Goal: Task Accomplishment & Management: Manage account settings

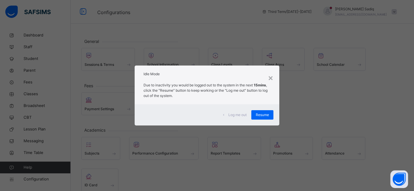
click at [267, 115] on span "Resume" at bounding box center [262, 114] width 13 height 5
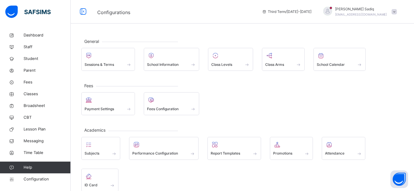
click at [307, 103] on div "Payment Settings Fees Configuration" at bounding box center [242, 103] width 322 height 23
click at [230, 116] on div "General Sessions & Terms School Information Class Levels Class Arms School Cale…" at bounding box center [242, 137] width 343 height 216
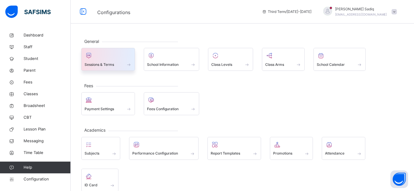
click at [109, 70] on div "Sessions & Terms" at bounding box center [108, 59] width 54 height 23
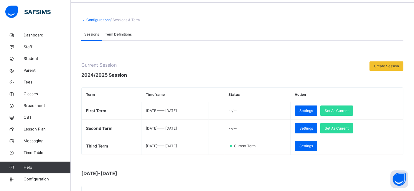
scroll to position [18, 0]
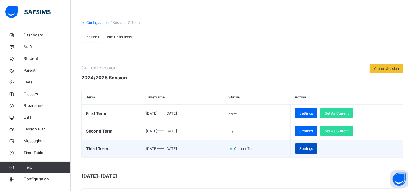
click at [317, 151] on div "Settings" at bounding box center [306, 149] width 22 height 10
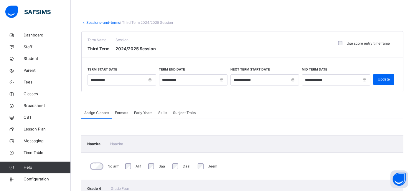
click at [95, 20] on link "Sessions-and-terms" at bounding box center [103, 22] width 34 height 4
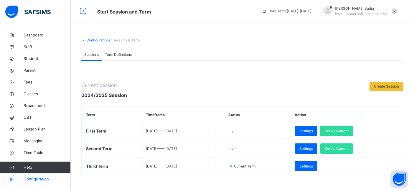
scroll to position [18, 0]
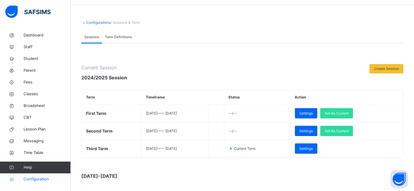
click at [37, 181] on span "Configuration" at bounding box center [47, 180] width 47 height 6
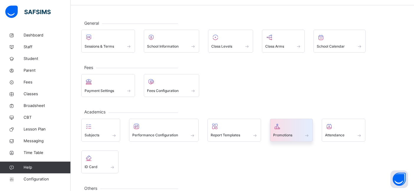
click at [290, 127] on div at bounding box center [291, 126] width 37 height 9
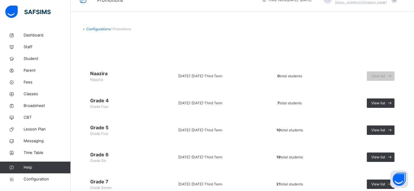
scroll to position [13, 0]
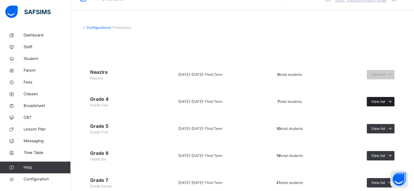
click at [385, 101] on span "View list" at bounding box center [378, 101] width 14 height 5
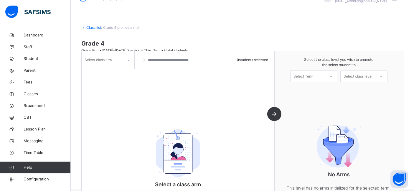
click at [317, 80] on div "Select Term" at bounding box center [307, 76] width 35 height 9
click at [318, 92] on div "First Term [DATE]-[DATE]" at bounding box center [313, 92] width 47 height 15
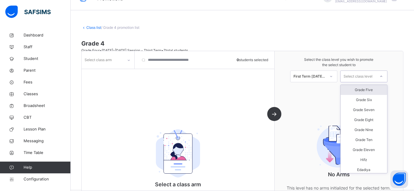
click at [370, 76] on div "Select class level" at bounding box center [357, 77] width 29 height 12
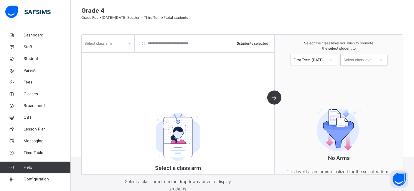
scroll to position [45, 0]
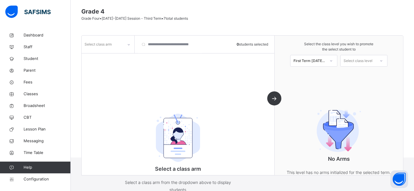
click at [158, 134] on img at bounding box center [178, 138] width 44 height 48
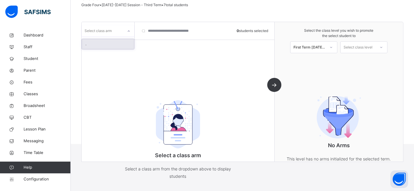
click at [129, 31] on icon at bounding box center [129, 31] width 4 height 6
click at [116, 42] on div "." at bounding box center [108, 44] width 52 height 10
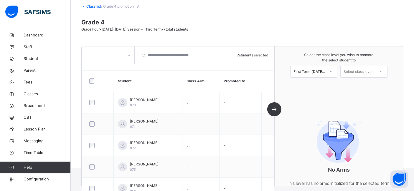
scroll to position [27, 0]
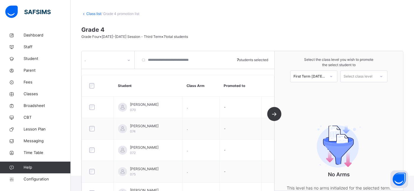
click at [361, 79] on div "Select class level" at bounding box center [357, 77] width 29 height 12
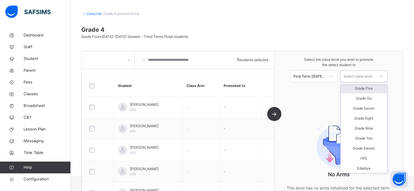
scroll to position [0, 0]
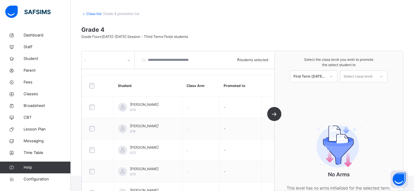
click at [374, 66] on span "Select the class level you wish to promote the select student to" at bounding box center [338, 62] width 117 height 11
click at [200, 43] on div "Class list / Grade 4 promotion list Grade 4 Grade Four • [DATE]-[DATE] Session …" at bounding box center [242, 89] width 343 height 174
click at [38, 178] on span "Configuration" at bounding box center [47, 180] width 47 height 6
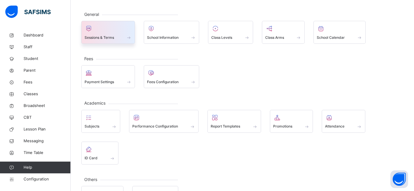
click at [101, 42] on div "Sessions & Terms" at bounding box center [108, 32] width 54 height 23
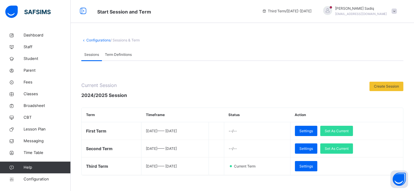
scroll to position [27, 0]
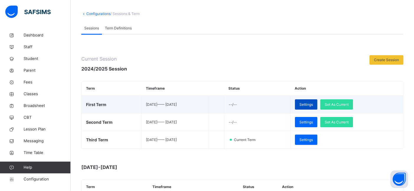
click at [313, 102] on span "Settings" at bounding box center [306, 104] width 14 height 5
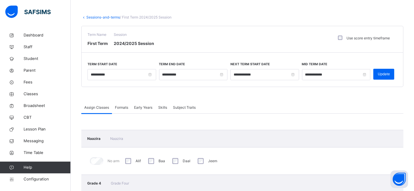
scroll to position [13, 0]
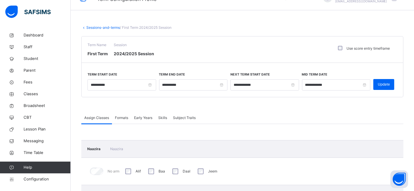
click at [242, 112] on div "Assign Classes Formats Early Years Skills Subject Traits" at bounding box center [242, 118] width 322 height 12
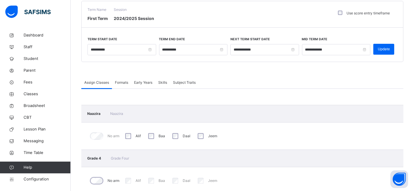
scroll to position [13, 0]
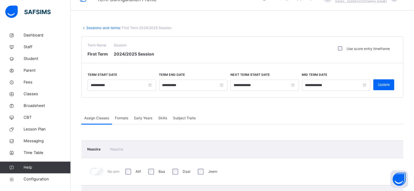
click at [93, 27] on link "Sessions-and-terms" at bounding box center [103, 28] width 34 height 4
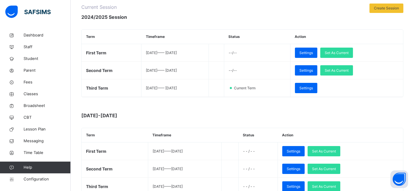
scroll to position [106, 0]
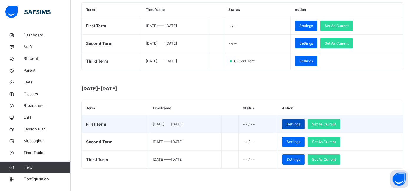
click at [300, 122] on span "Settings" at bounding box center [294, 124] width 14 height 5
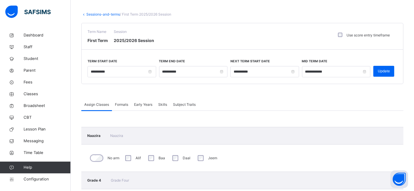
scroll to position [26, 0]
click at [277, 90] on span at bounding box center [242, 92] width 322 height 15
click at [255, 41] on div "Term Name First Term Session 2025/2026 Session Use score entry timeframe" at bounding box center [242, 37] width 321 height 27
click at [236, 106] on div "Assign Classes Formats Early Years Skills Subject Traits" at bounding box center [242, 106] width 322 height 12
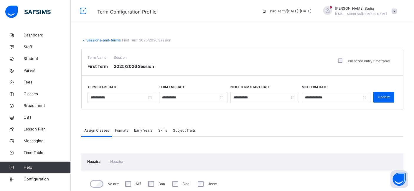
scroll to position [0, 0]
click at [208, 65] on div "Term Name First Term Session 2025/2026 Session Use score entry timeframe" at bounding box center [242, 63] width 321 height 27
click at [208, 117] on span at bounding box center [242, 118] width 322 height 15
click at [197, 58] on div "Term Name First Term Session 2025/2026 Session Use score entry timeframe" at bounding box center [242, 63] width 321 height 27
click at [201, 69] on div "Term Name First Term Session 2025/2026 Session Use score entry timeframe" at bounding box center [242, 63] width 321 height 27
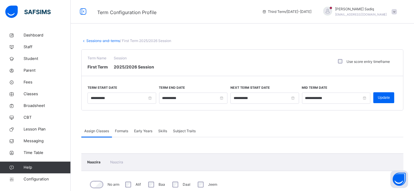
click at [210, 122] on span at bounding box center [242, 118] width 322 height 15
click at [224, 121] on span at bounding box center [242, 118] width 322 height 15
click at [90, 40] on link "Sessions-and-terms" at bounding box center [103, 41] width 34 height 4
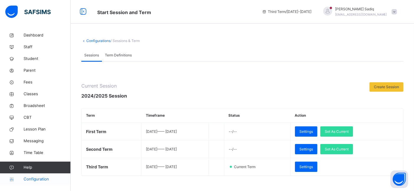
click at [32, 181] on span "Configuration" at bounding box center [47, 180] width 47 height 6
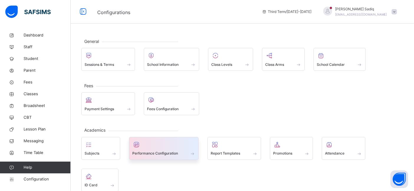
click at [158, 145] on div at bounding box center [163, 144] width 63 height 9
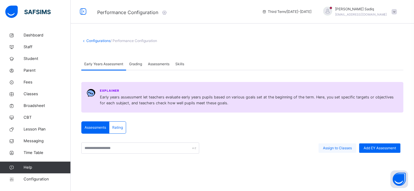
click at [335, 149] on span "Assign to Classes" at bounding box center [337, 148] width 29 height 5
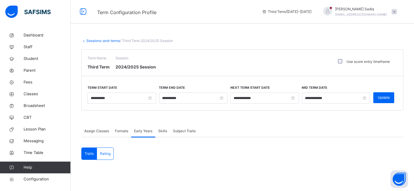
click at [89, 134] on span "Assign Classes" at bounding box center [96, 131] width 25 height 5
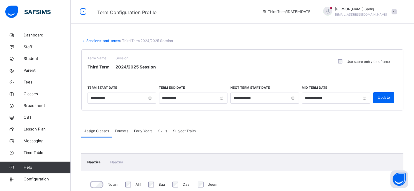
click at [95, 41] on link "Sessions-and-terms" at bounding box center [103, 41] width 34 height 4
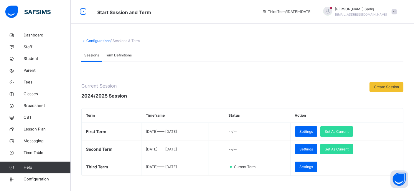
click at [103, 41] on link "Configurations" at bounding box center [98, 41] width 24 height 4
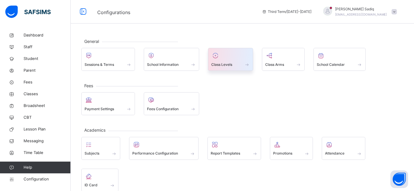
click at [223, 54] on div at bounding box center [230, 55] width 39 height 9
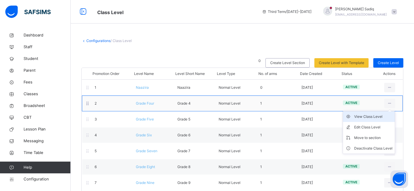
click at [368, 117] on div "View Class Level" at bounding box center [373, 117] width 38 height 6
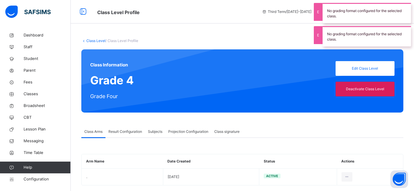
type input "**"
click at [194, 132] on span "Projection Configuration" at bounding box center [188, 131] width 40 height 5
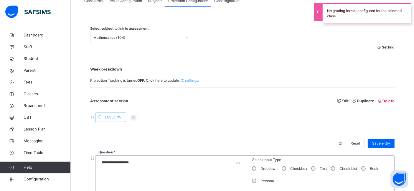
scroll to position [127, 0]
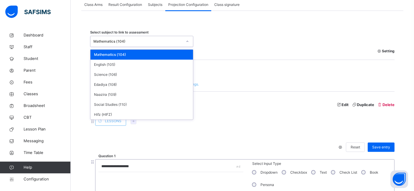
click at [128, 41] on div "Mathematics (104)" at bounding box center [137, 41] width 89 height 5
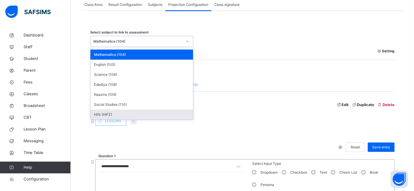
click at [106, 112] on div "Hifz (HIFZ)" at bounding box center [141, 115] width 102 height 10
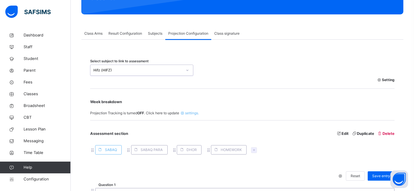
scroll to position [97, 0]
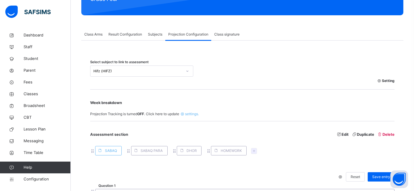
click at [188, 113] on span "settings." at bounding box center [189, 114] width 20 height 4
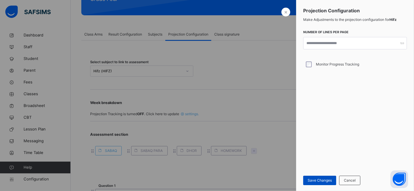
click at [320, 178] on span "Save Changes" at bounding box center [319, 180] width 24 height 5
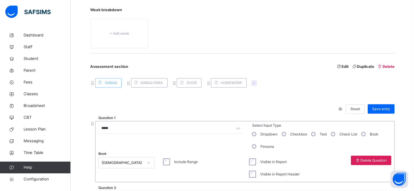
scroll to position [193, 0]
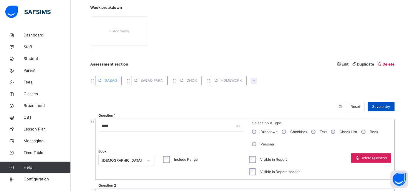
click at [385, 102] on div "Save entry" at bounding box center [380, 106] width 27 height 9
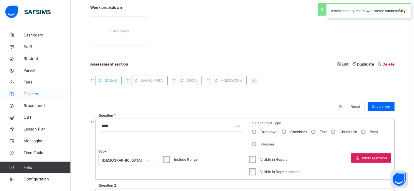
click at [31, 94] on span "Classes" at bounding box center [47, 94] width 47 height 6
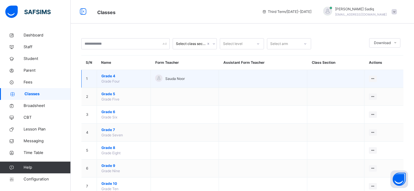
click at [113, 75] on span "Grade 4" at bounding box center [123, 76] width 45 height 5
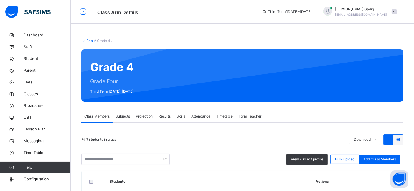
click at [147, 116] on span "Projection" at bounding box center [144, 116] width 17 height 5
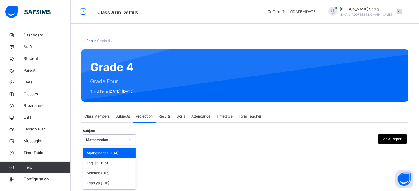
click at [112, 139] on div "Mathematics" at bounding box center [105, 140] width 39 height 5
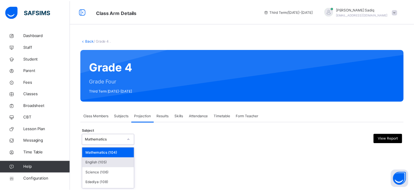
scroll to position [29, 0]
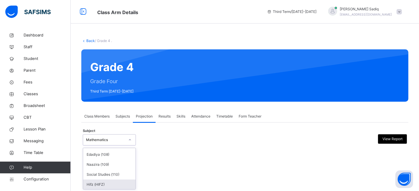
click at [115, 181] on div "Hifz (HIFZ)" at bounding box center [109, 185] width 52 height 10
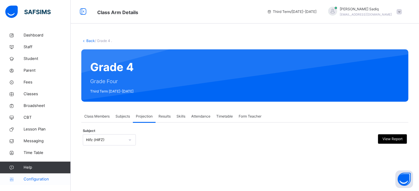
click at [30, 182] on span "Configuration" at bounding box center [47, 180] width 47 height 6
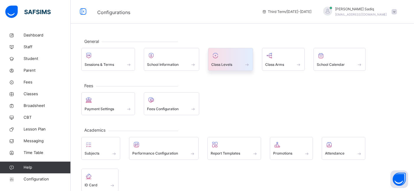
click at [220, 59] on div at bounding box center [230, 55] width 39 height 9
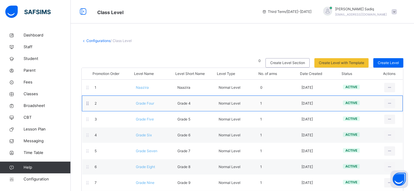
click at [147, 104] on span "Grade Four" at bounding box center [145, 103] width 18 height 4
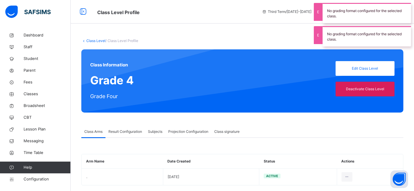
type input "**"
click at [183, 133] on span "Projection Configuration" at bounding box center [188, 131] width 40 height 5
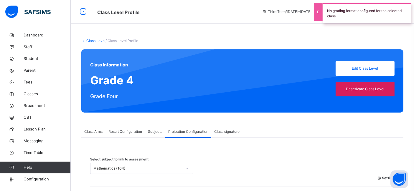
scroll to position [116, 0]
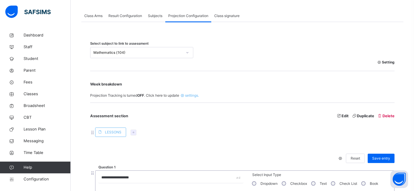
click at [170, 58] on div "Setting" at bounding box center [242, 62] width 304 height 8
click at [168, 54] on div "Mathematics (104)" at bounding box center [137, 52] width 89 height 5
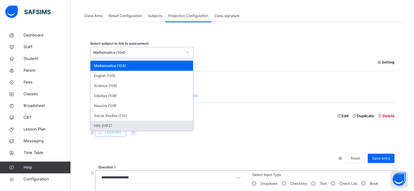
click at [114, 123] on div "Hifz (HIFZ)" at bounding box center [141, 126] width 102 height 10
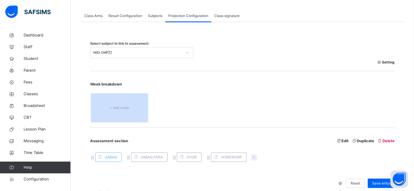
click at [121, 105] on span "+ Add week" at bounding box center [119, 107] width 48 height 5
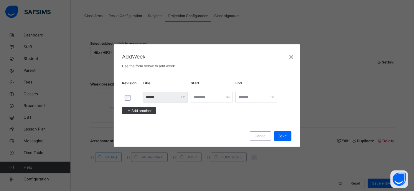
click at [139, 111] on span "Add another" at bounding box center [141, 110] width 20 height 5
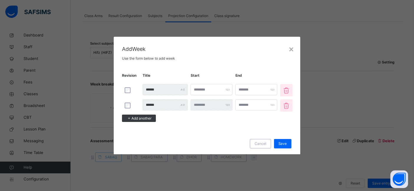
click at [139, 118] on span "Add another" at bounding box center [141, 118] width 20 height 5
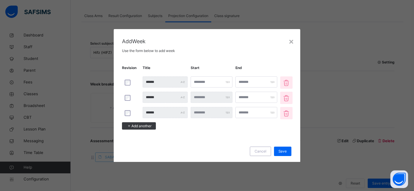
click at [138, 126] on span "Add another" at bounding box center [141, 126] width 20 height 5
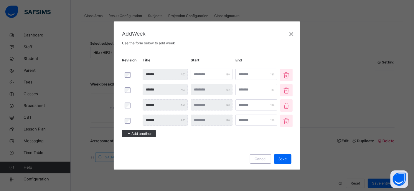
click at [138, 132] on span "Add another" at bounding box center [141, 133] width 20 height 5
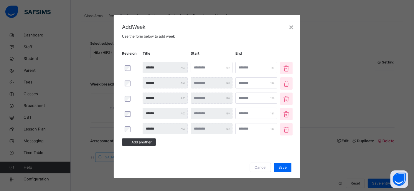
click at [138, 143] on span "Add another" at bounding box center [141, 142] width 20 height 5
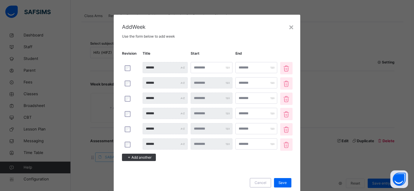
click at [138, 157] on span "Add another" at bounding box center [141, 157] width 20 height 5
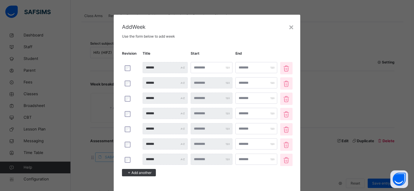
click at [138, 169] on div "Add another" at bounding box center [139, 172] width 34 height 7
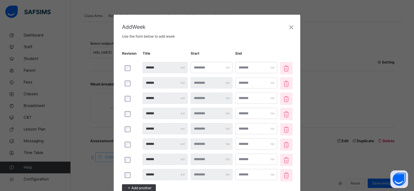
click at [138, 185] on div "Add another" at bounding box center [139, 188] width 34 height 7
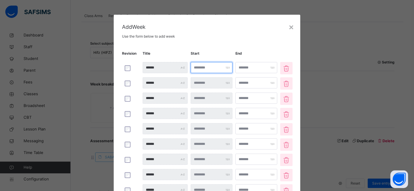
click at [204, 69] on input "number" at bounding box center [212, 67] width 42 height 11
type input "*"
click at [248, 71] on input "number" at bounding box center [256, 67] width 42 height 11
type input "*"
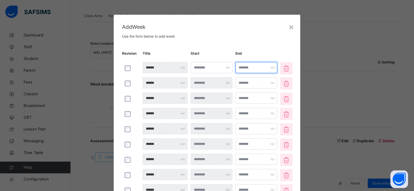
type input "*"
click at [249, 86] on input "number" at bounding box center [256, 82] width 42 height 11
type input "*"
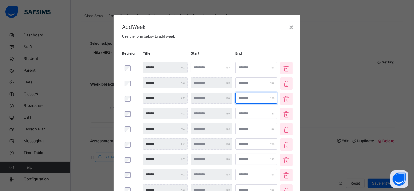
click at [251, 97] on input "number" at bounding box center [256, 98] width 42 height 11
type input "*"
click at [254, 112] on input "number" at bounding box center [256, 113] width 42 height 11
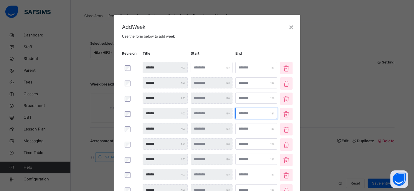
type input "*"
click at [253, 128] on input "number" at bounding box center [256, 128] width 42 height 11
type input "*"
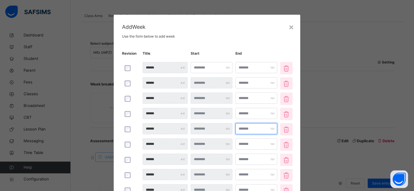
type input "*"
type input "**"
click at [251, 143] on input "number" at bounding box center [256, 144] width 42 height 11
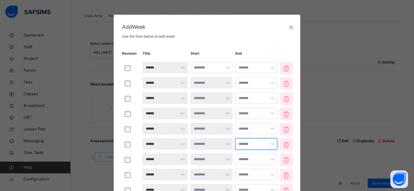
type input "*"
type input "**"
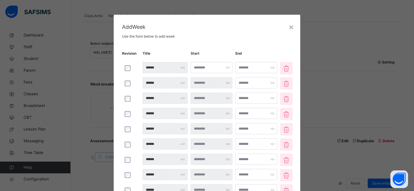
click at [245, 153] on div "Revision Title Start End ****** * * ****** * * ****** * * ****** * * ****** * *…" at bounding box center [207, 122] width 170 height 149
click at [246, 159] on input "number" at bounding box center [256, 159] width 42 height 11
type input "*"
type input "**"
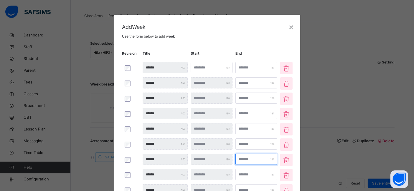
type input "**"
click at [248, 175] on input "number" at bounding box center [256, 174] width 42 height 11
type input "*"
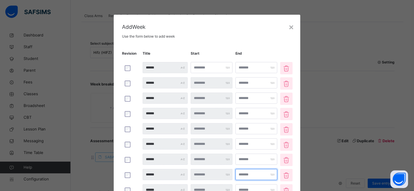
type input "**"
click at [248, 186] on input "number" at bounding box center [256, 190] width 42 height 11
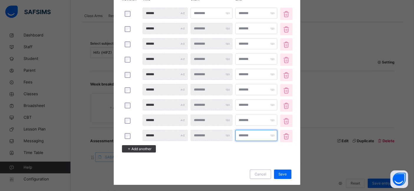
scroll to position [55, 0]
type input "**"
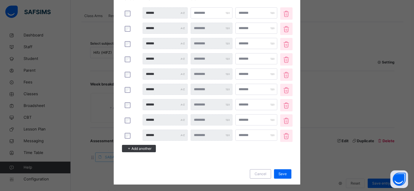
click at [145, 149] on span "Add another" at bounding box center [141, 148] width 20 height 5
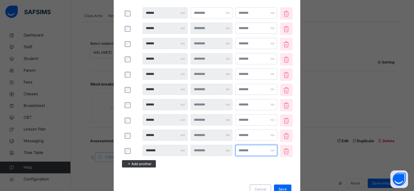
click at [247, 149] on input "number" at bounding box center [256, 150] width 42 height 11
type input "**"
click at [281, 187] on span "Save" at bounding box center [282, 189] width 9 height 5
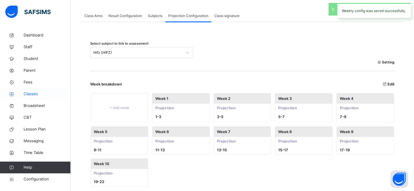
click at [31, 92] on span "Classes" at bounding box center [47, 94] width 47 height 6
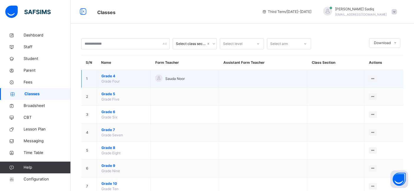
click at [110, 76] on span "Grade 4" at bounding box center [123, 76] width 45 height 5
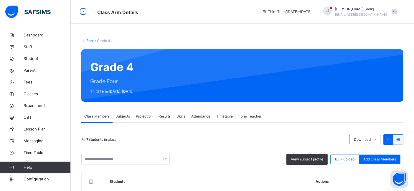
click at [145, 117] on span "Projection" at bounding box center [144, 116] width 17 height 5
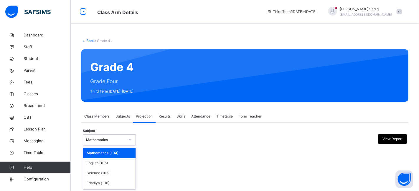
click at [115, 141] on div "Mathematics" at bounding box center [105, 140] width 39 height 5
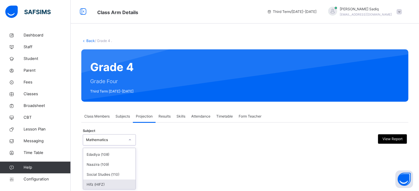
click at [111, 182] on div "Hifz (HIFZ)" at bounding box center [109, 185] width 52 height 10
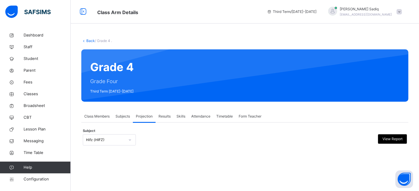
click at [210, 162] on div "Back / Grade 4 . Grade 4 Grade Four Third Term [DATE]-[DATE] Class Members Subj…" at bounding box center [245, 97] width 348 height 137
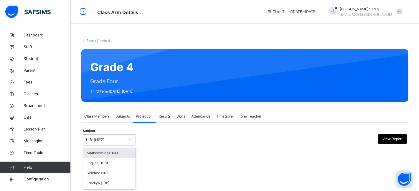
click at [105, 141] on div "Hifz (HIFZ)" at bounding box center [105, 140] width 39 height 5
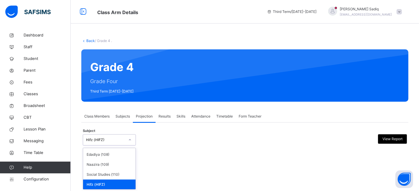
click at [105, 183] on div "Hifz (HIFZ)" at bounding box center [109, 185] width 52 height 10
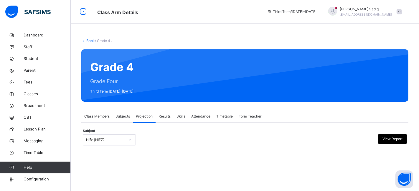
click at [179, 142] on div at bounding box center [204, 140] width 79 height 11
click at [33, 180] on span "Configuration" at bounding box center [47, 180] width 47 height 6
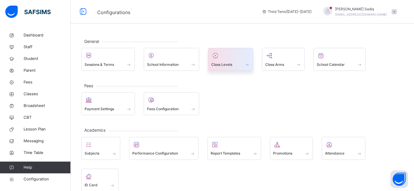
click at [218, 59] on div at bounding box center [230, 55] width 39 height 9
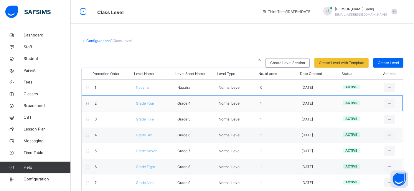
click at [147, 105] on span "Grade Four" at bounding box center [145, 103] width 18 height 4
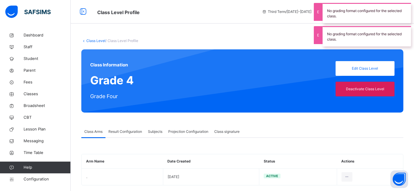
type input "**"
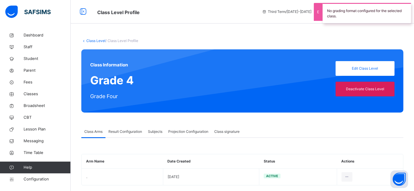
click at [191, 130] on span "Projection Configuration" at bounding box center [188, 131] width 40 height 5
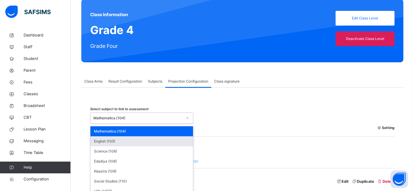
click at [152, 124] on div "option English (105) focused, 2 of 7. 7 results available. Use Up and Down to c…" at bounding box center [141, 118] width 103 height 11
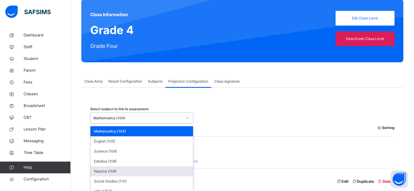
scroll to position [58, 0]
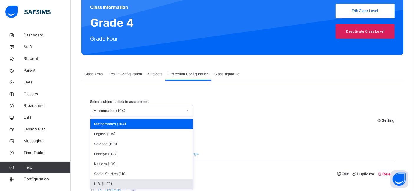
click at [142, 183] on div "Hifz (HIFZ)" at bounding box center [141, 184] width 102 height 10
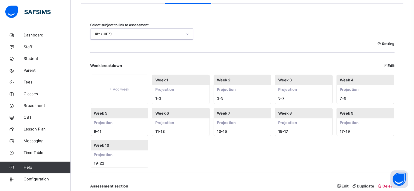
scroll to position [130, 0]
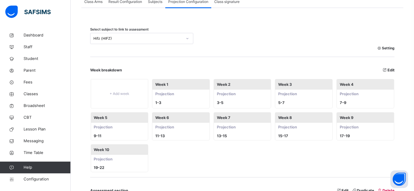
click at [392, 47] on span "Setting" at bounding box center [386, 48] width 18 height 5
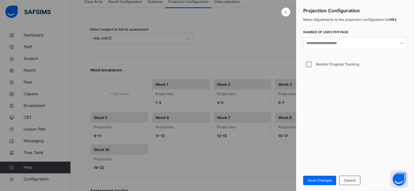
click at [317, 161] on div "× Projection Configuration Make Adjustments to the projection configuration for…" at bounding box center [355, 95] width 118 height 191
click at [316, 178] on span "Save Changes" at bounding box center [319, 180] width 24 height 5
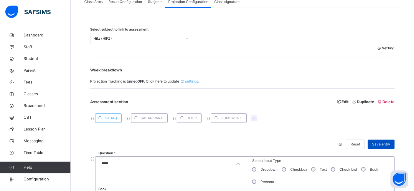
click at [379, 143] on span "Save entry" at bounding box center [381, 144] width 18 height 5
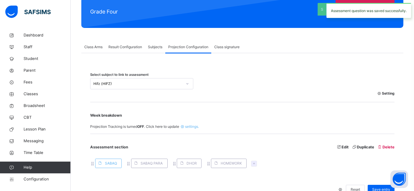
scroll to position [81, 0]
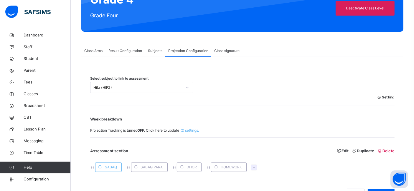
click at [91, 52] on span "Class Arms" at bounding box center [93, 50] width 18 height 5
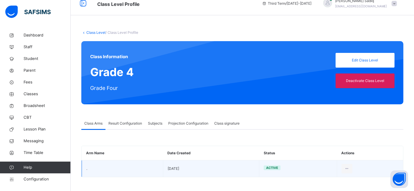
click at [86, 170] on td "." at bounding box center [122, 168] width 81 height 17
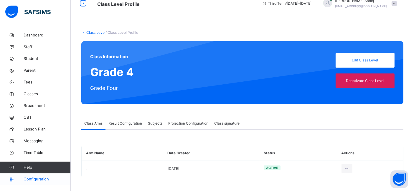
click at [36, 183] on link "Configuration" at bounding box center [35, 180] width 70 height 12
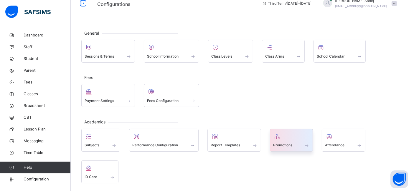
click at [279, 133] on icon at bounding box center [277, 136] width 8 height 7
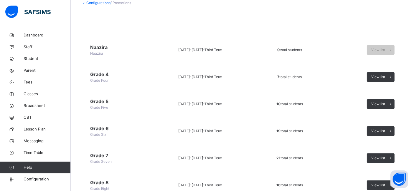
scroll to position [39, 0]
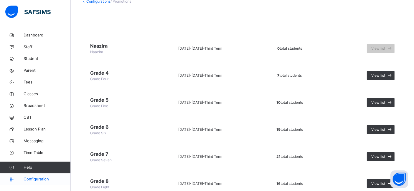
click at [40, 179] on span "Configuration" at bounding box center [47, 180] width 47 height 6
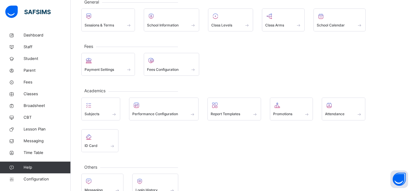
click at [250, 61] on div "Payment Settings Fees Configuration" at bounding box center [242, 64] width 322 height 23
click at [222, 167] on div "Others Messaging Login History" at bounding box center [242, 182] width 322 height 30
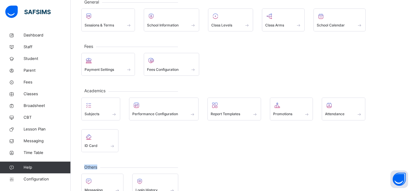
click at [222, 167] on div "Others Messaging Login History" at bounding box center [242, 182] width 322 height 30
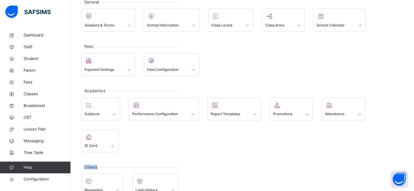
click at [222, 167] on div "Others Messaging Login History" at bounding box center [242, 182] width 322 height 30
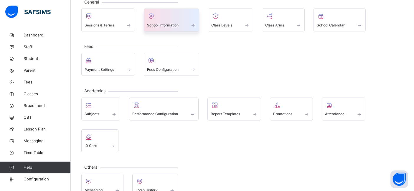
click at [180, 17] on div at bounding box center [171, 16] width 49 height 9
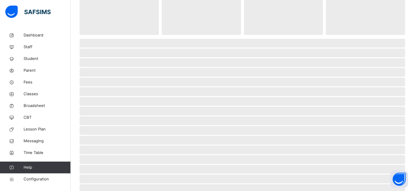
select select "**"
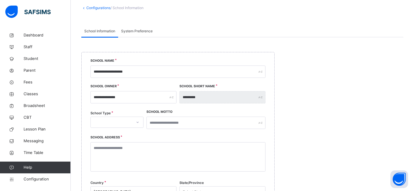
scroll to position [32, 0]
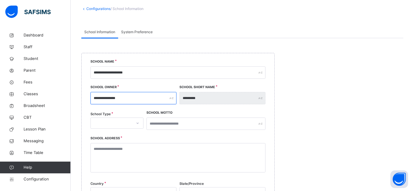
click at [133, 104] on input "**********" at bounding box center [133, 98] width 86 height 12
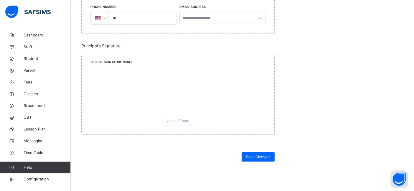
scroll to position [578, 0]
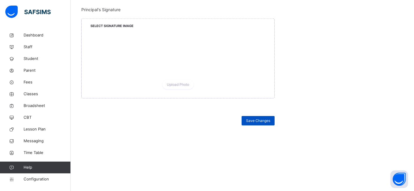
type input "*******"
click at [261, 120] on span "Save Changes" at bounding box center [258, 120] width 24 height 5
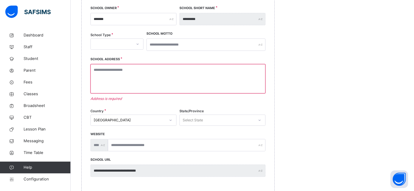
scroll to position [112, 0]
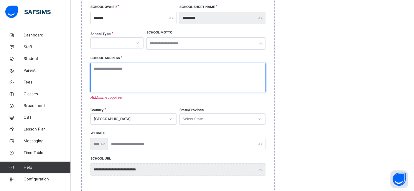
click at [113, 71] on textarea at bounding box center [177, 77] width 175 height 29
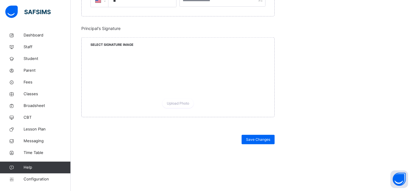
scroll to position [578, 0]
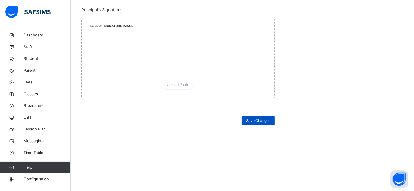
type textarea "********"
click at [254, 123] on div "Save Changes" at bounding box center [257, 120] width 33 height 9
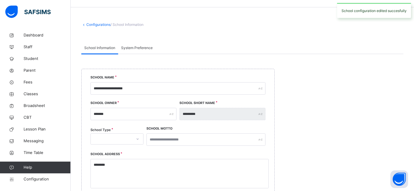
scroll to position [0, 0]
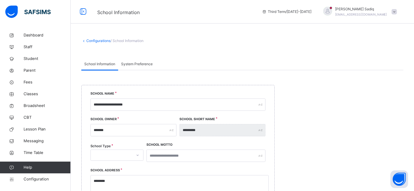
click at [184, 59] on div "School Information System Preference" at bounding box center [242, 64] width 322 height 12
click at [130, 62] on span "System Preference" at bounding box center [137, 64] width 32 height 5
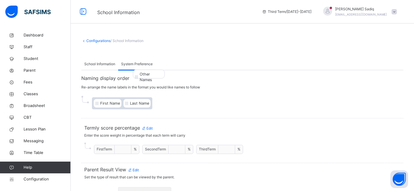
drag, startPoint x: 131, startPoint y: 103, endPoint x: 144, endPoint y: 70, distance: 34.9
click at [144, 70] on div "**********" at bounding box center [242, 131] width 322 height 146
click at [143, 105] on span "Other Names" at bounding box center [142, 104] width 24 height 6
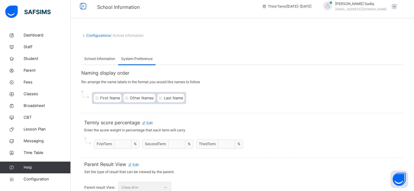
scroll to position [12, 0]
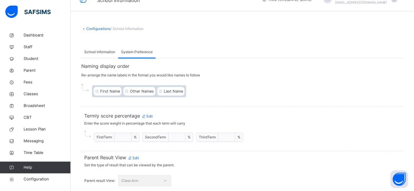
click at [135, 156] on span "Edit" at bounding box center [132, 158] width 11 height 4
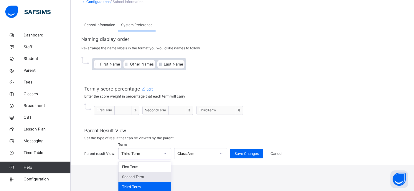
click at [146, 160] on div "option Second Term focused, 2 of 3. 3 results available. Use Up and Down to cho…" at bounding box center [144, 153] width 53 height 11
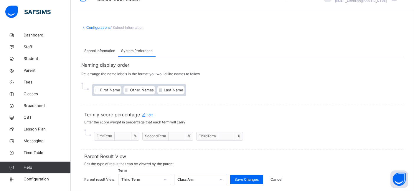
scroll to position [12, 0]
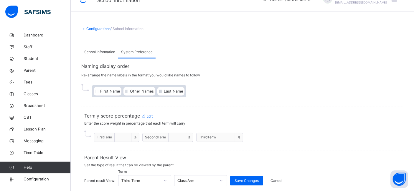
click at [200, 172] on html "**********" at bounding box center [207, 90] width 414 height 205
click at [99, 30] on link "Configurations" at bounding box center [98, 29] width 24 height 4
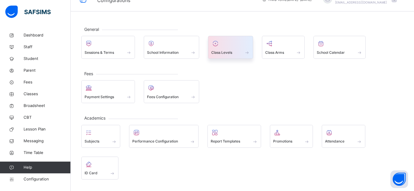
click at [220, 49] on div "Class Levels" at bounding box center [230, 52] width 39 height 6
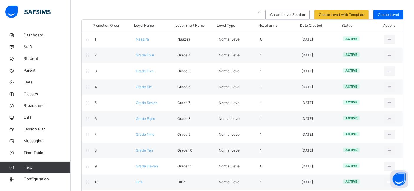
scroll to position [51, 0]
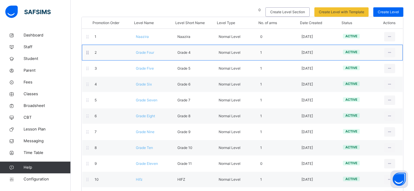
click at [149, 52] on span "Grade Four" at bounding box center [145, 52] width 18 height 4
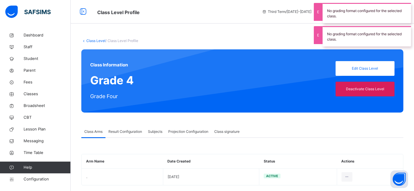
type input "**"
click at [184, 131] on span "Projection Configuration" at bounding box center [188, 131] width 40 height 5
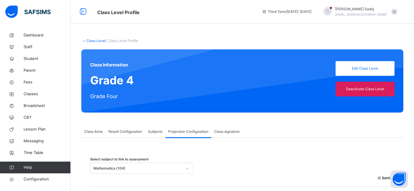
click at [156, 132] on span "Subjects" at bounding box center [155, 131] width 14 height 5
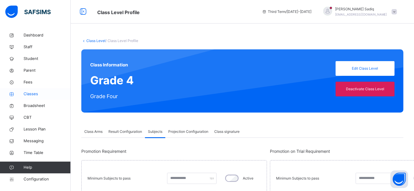
click at [32, 92] on span "Classes" at bounding box center [47, 94] width 47 height 6
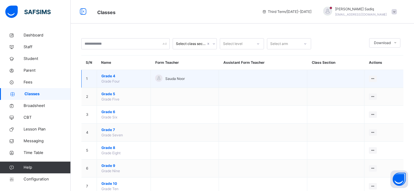
click at [110, 77] on span "Grade 4" at bounding box center [123, 76] width 45 height 5
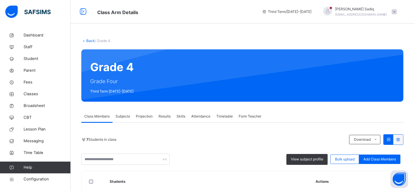
scroll to position [100, 0]
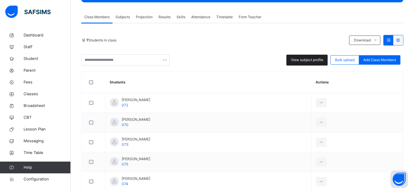
click at [306, 62] on span "View subject profile" at bounding box center [307, 59] width 32 height 5
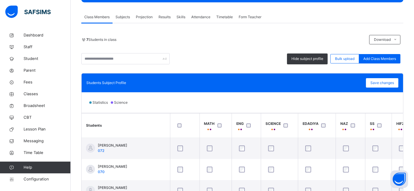
click at [180, 127] on div at bounding box center [185, 126] width 20 height 12
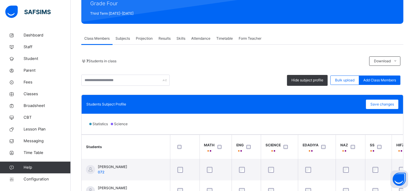
scroll to position [76, 0]
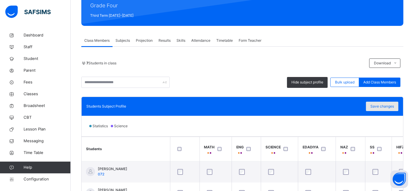
click at [385, 104] on span "Save changes" at bounding box center [382, 106] width 24 height 5
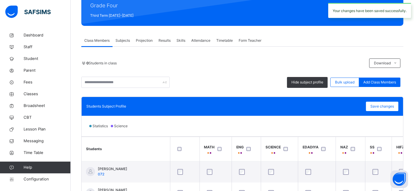
click at [140, 42] on span "Projection" at bounding box center [144, 40] width 17 height 5
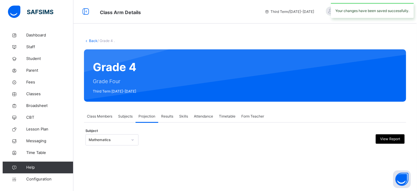
scroll to position [0, 0]
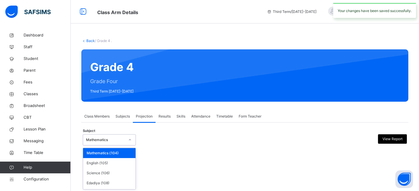
click at [118, 137] on div "Mathematics" at bounding box center [103, 140] width 41 height 9
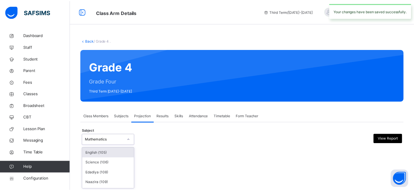
scroll to position [29, 0]
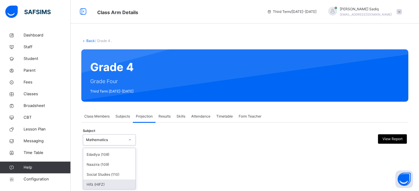
click at [111, 184] on div "Hifz (HIFZ)" at bounding box center [109, 185] width 52 height 10
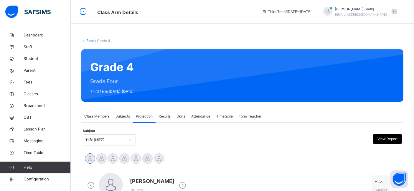
drag, startPoint x: 413, startPoint y: 69, endPoint x: 413, endPoint y: 73, distance: 3.8
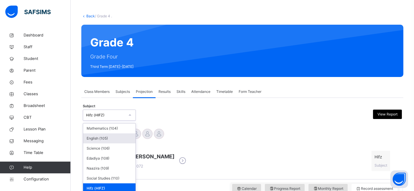
click at [117, 121] on div "option Hifz (HIFZ), selected. option English (105) focused, 2 of 7. 7 results a…" at bounding box center [109, 115] width 53 height 11
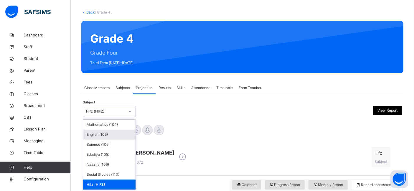
scroll to position [29, 0]
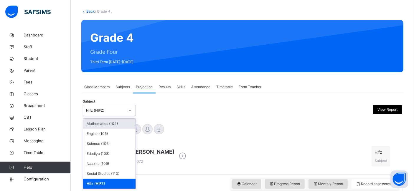
click at [111, 126] on div "Mathematics (104)" at bounding box center [109, 124] width 52 height 10
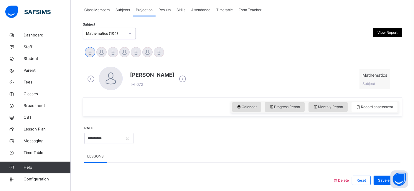
scroll to position [105, 0]
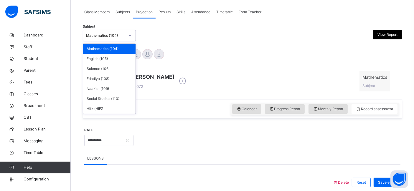
click at [111, 34] on div "Mathematics (104)" at bounding box center [105, 35] width 39 height 5
click at [97, 109] on div "Hifz (HIFZ)" at bounding box center [109, 109] width 52 height 10
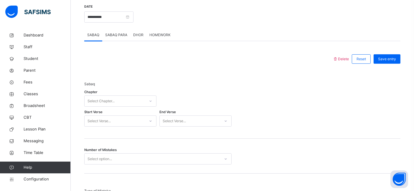
scroll to position [231, 0]
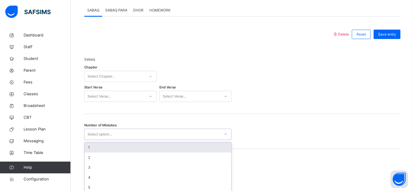
click at [121, 140] on div "option 1 focused, 1 of 5. 5 results available. Use Up and Down to choose option…" at bounding box center [157, 134] width 147 height 11
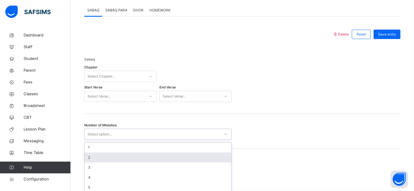
scroll to position [256, 0]
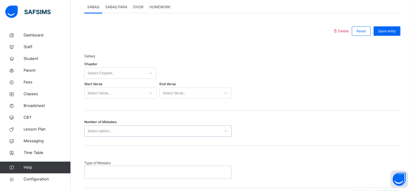
click at [118, 133] on div "Select option..." at bounding box center [152, 131] width 135 height 9
click at [91, 108] on div "Sabaq Chapter Select Chapter... Start Verse Select Verse... End Verse Select Ve…" at bounding box center [242, 75] width 316 height 72
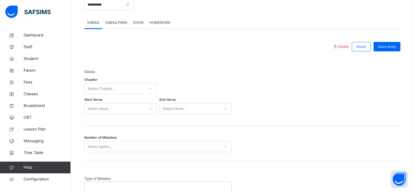
click at [127, 90] on div "Select Chapter..." at bounding box center [115, 89] width 60 height 9
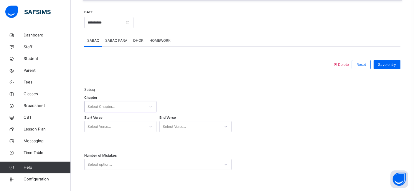
scroll to position [219, 0]
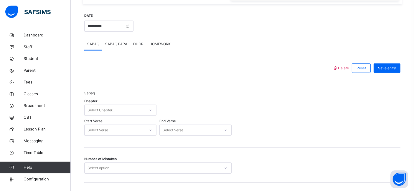
click at [121, 44] on span "SABAQ PARA" at bounding box center [116, 44] width 22 height 5
click at [136, 44] on span "DHOR" at bounding box center [138, 44] width 10 height 5
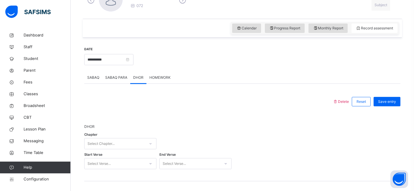
scroll to position [185, 0]
click at [163, 79] on span "HOMEWORK" at bounding box center [159, 78] width 21 height 5
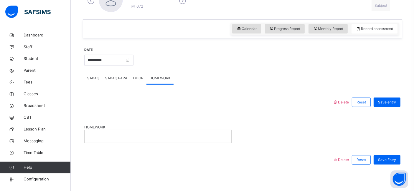
click at [117, 138] on p at bounding box center [158, 136] width 138 height 5
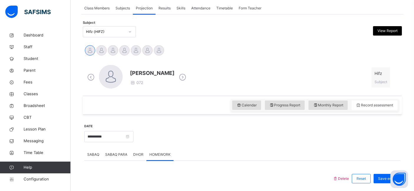
scroll to position [108, 0]
click at [93, 156] on span "SABAQ" at bounding box center [93, 155] width 12 height 5
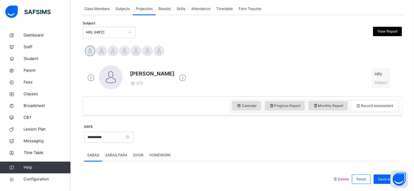
click at [271, 61] on div "[PERSON_NAME] 072 Hifz Subject" at bounding box center [242, 78] width 316 height 34
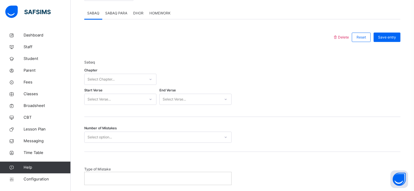
scroll to position [251, 0]
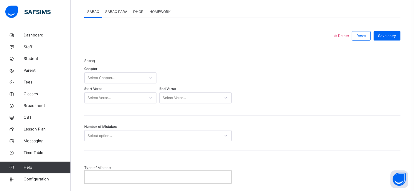
click at [133, 76] on div "Select Chapter..." at bounding box center [115, 78] width 60 height 9
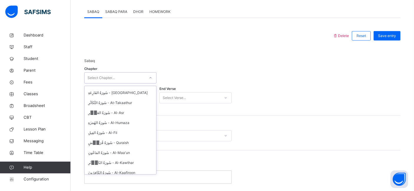
scroll to position [1052, 0]
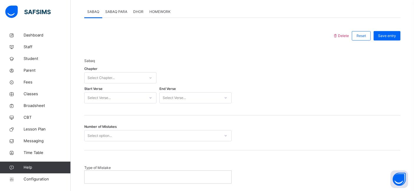
click at [182, 50] on div "Sabaq Chapter Select Chapter... Start Verse Select Verse... End Verse Select Ve…" at bounding box center [242, 80] width 316 height 72
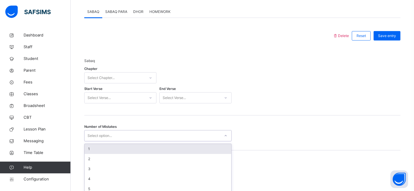
click at [125, 133] on div "Select option..." at bounding box center [152, 136] width 135 height 9
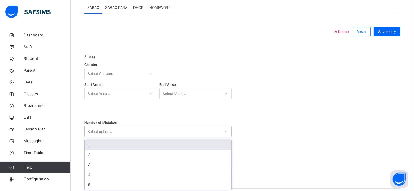
scroll to position [256, 0]
click at [150, 115] on div "Number of Mistakes option 1 focused, 1 of 5. 5 results available. Use Up and Do…" at bounding box center [242, 128] width 316 height 35
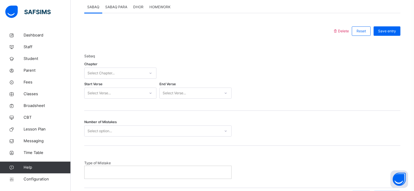
drag, startPoint x: 413, startPoint y: 111, endPoint x: 417, endPoint y: 117, distance: 7.3
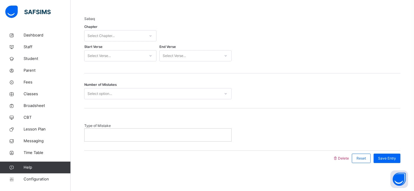
click at [154, 135] on p at bounding box center [158, 135] width 138 height 5
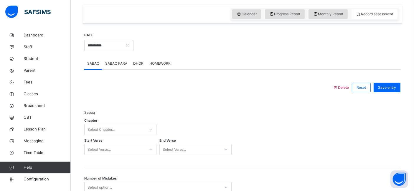
scroll to position [197, 0]
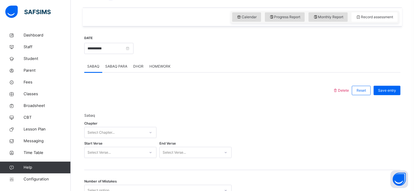
click at [113, 66] on span "SABAQ PARA" at bounding box center [116, 66] width 22 height 5
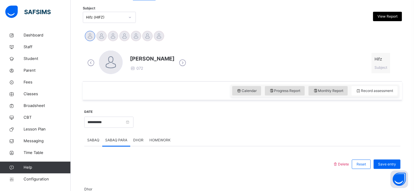
scroll to position [122, 0]
click at [36, 180] on span "Configuration" at bounding box center [47, 180] width 47 height 6
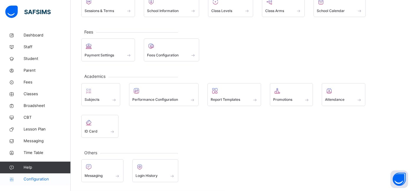
scroll to position [52, 0]
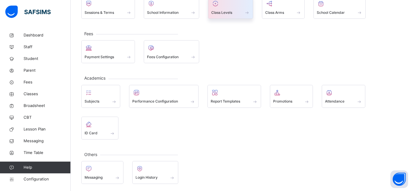
click at [226, 10] on span "Class Levels" at bounding box center [221, 12] width 21 height 5
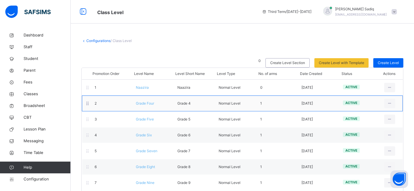
click at [146, 103] on span "Grade Four" at bounding box center [145, 103] width 18 height 4
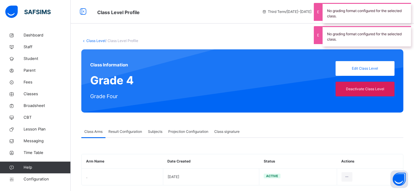
type input "**"
click at [183, 130] on span "Projection Configuration" at bounding box center [188, 131] width 40 height 5
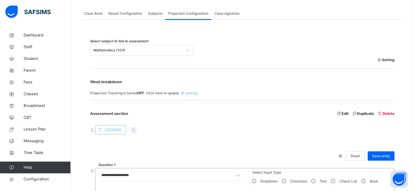
scroll to position [114, 0]
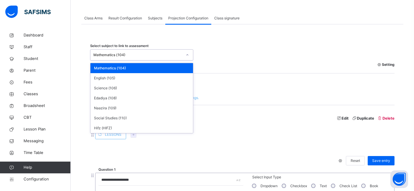
click at [155, 53] on div "Mathematics (104)" at bounding box center [137, 54] width 89 height 5
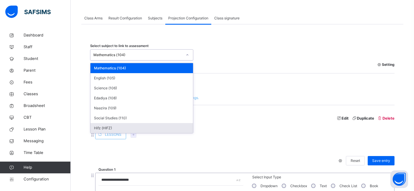
click at [107, 128] on div "Hifz (HIFZ)" at bounding box center [141, 128] width 102 height 10
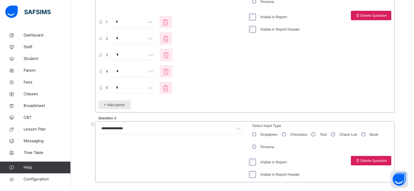
scroll to position [427, 0]
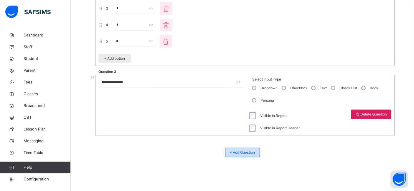
click at [253, 155] on div "+ Add Question" at bounding box center [242, 152] width 35 height 9
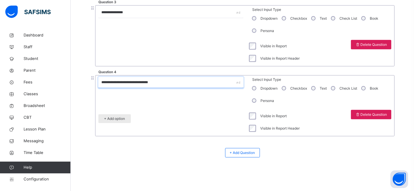
click at [118, 82] on input "**********" at bounding box center [170, 82] width 145 height 11
click at [112, 119] on span "+ Add option" at bounding box center [115, 118] width 24 height 5
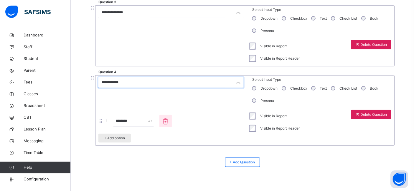
scroll to position [506, 0]
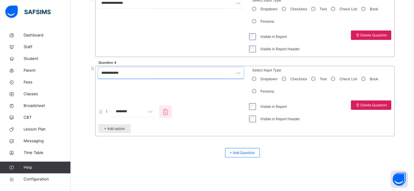
type input "**********"
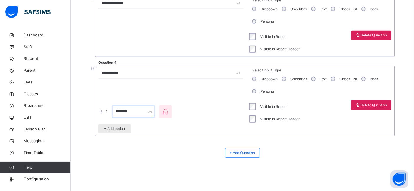
click at [123, 110] on input "********" at bounding box center [133, 111] width 41 height 11
click at [113, 127] on span "+ Add option" at bounding box center [115, 128] width 24 height 5
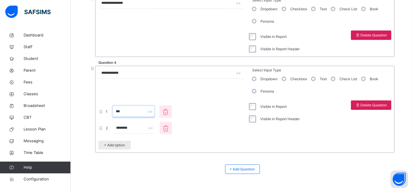
scroll to position [523, 0]
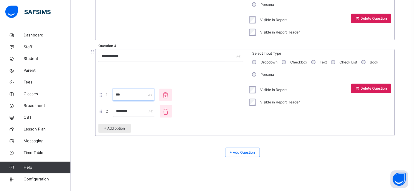
type input "***"
click at [132, 113] on input "********" at bounding box center [133, 111] width 41 height 11
click at [203, 135] on div "**********" at bounding box center [244, 92] width 299 height 87
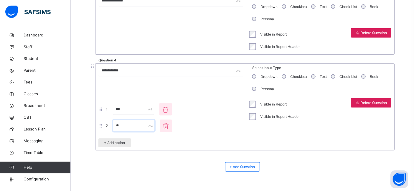
scroll to position [508, 0]
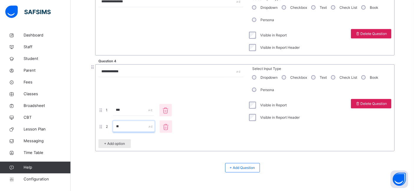
type input "**"
click at [146, 74] on input "**********" at bounding box center [170, 71] width 145 height 11
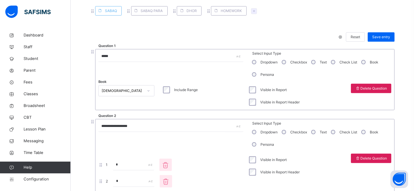
scroll to position [230, 0]
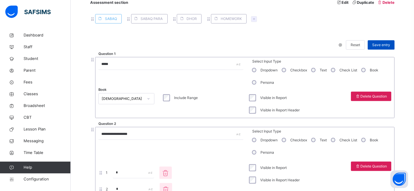
type input "**********"
click at [382, 47] on span "Save entry" at bounding box center [381, 44] width 18 height 5
click at [150, 21] on div "SABAQ PARA" at bounding box center [149, 18] width 37 height 9
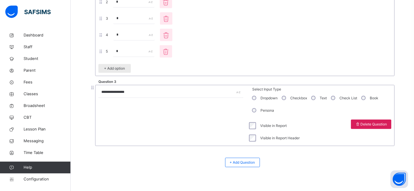
scroll to position [427, 0]
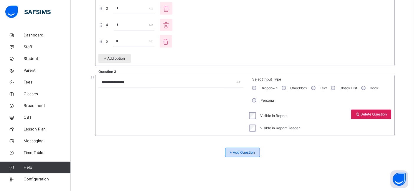
click at [255, 151] on span "+ Add Question" at bounding box center [242, 152] width 25 height 5
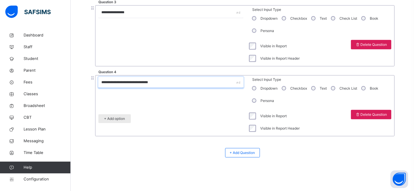
click at [129, 86] on input "**********" at bounding box center [170, 82] width 145 height 11
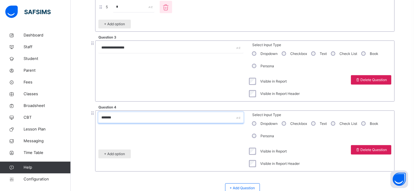
scroll to position [464, 0]
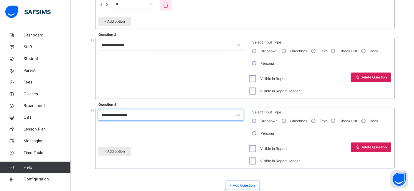
click at [113, 153] on div "+ Add option" at bounding box center [114, 151] width 32 height 9
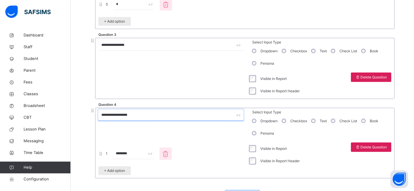
scroll to position [473, 0]
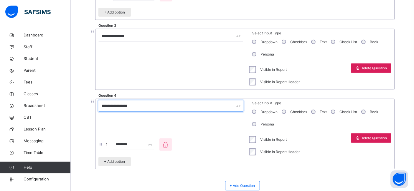
type input "**********"
click at [133, 145] on input "********" at bounding box center [133, 144] width 41 height 11
click at [118, 159] on span "+ Add option" at bounding box center [115, 161] width 24 height 5
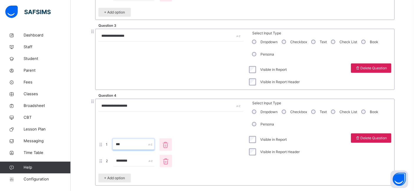
scroll to position [490, 0]
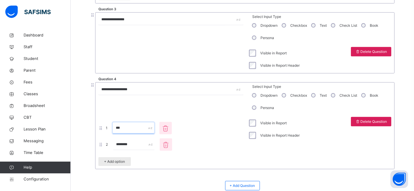
type input "***"
click at [131, 143] on input "********" at bounding box center [133, 144] width 41 height 11
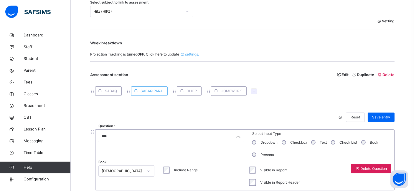
scroll to position [214, 0]
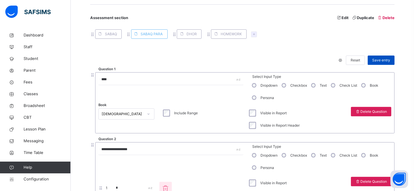
type input "**"
click at [385, 56] on div "Save entry" at bounding box center [380, 60] width 27 height 9
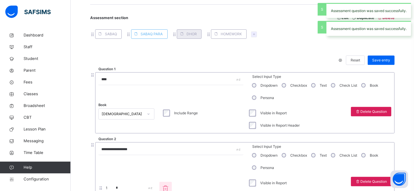
click at [186, 32] on span "DHOR" at bounding box center [191, 34] width 10 height 5
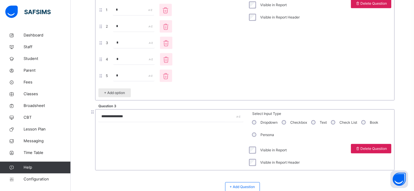
scroll to position [427, 0]
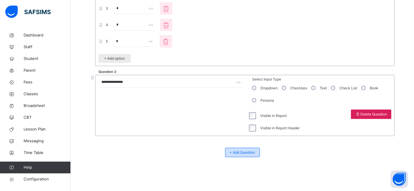
click at [241, 148] on div "+ Add Question" at bounding box center [242, 152] width 35 height 9
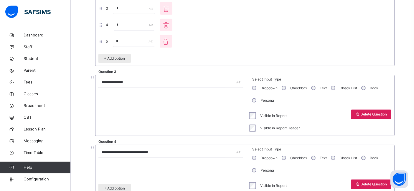
scroll to position [497, 0]
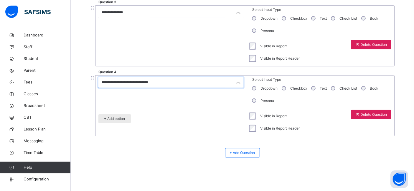
click at [166, 80] on input "**********" at bounding box center [170, 82] width 145 height 11
click at [119, 120] on div "+ Add option" at bounding box center [114, 119] width 32 height 9
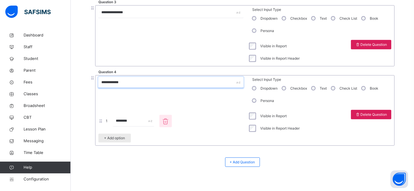
scroll to position [506, 0]
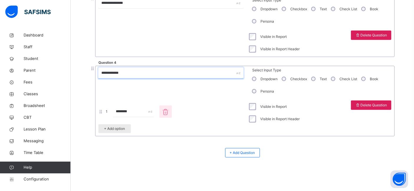
type input "**********"
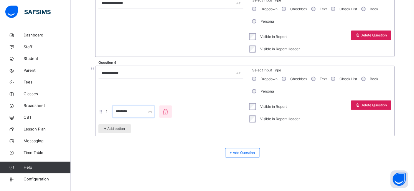
click at [134, 112] on input "********" at bounding box center [133, 111] width 41 height 11
click at [115, 127] on span "+ Add option" at bounding box center [115, 128] width 24 height 5
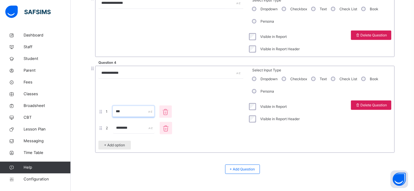
scroll to position [523, 0]
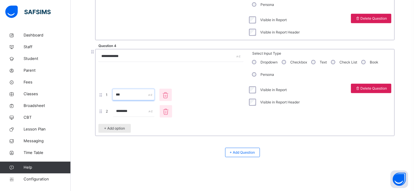
type input "***"
click at [130, 109] on input "********" at bounding box center [133, 111] width 41 height 11
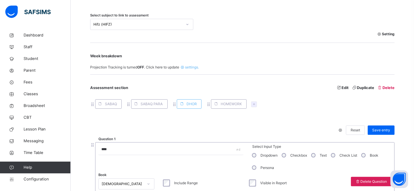
scroll to position [152, 0]
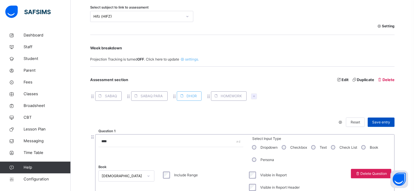
type input "**"
click at [383, 118] on div "Save entry" at bounding box center [380, 122] width 27 height 9
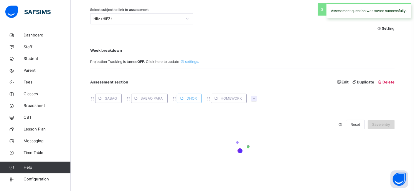
scroll to position [149, 0]
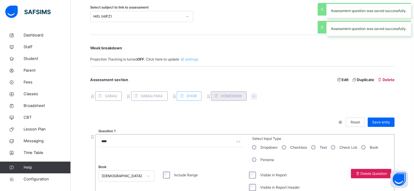
click at [226, 96] on span "HOMEWORK" at bounding box center [231, 96] width 21 height 5
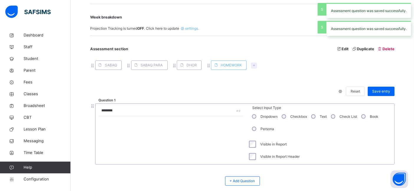
scroll to position [184, 0]
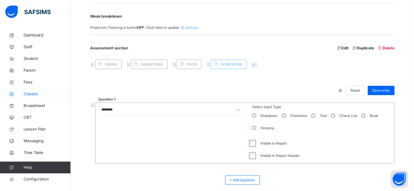
click at [31, 94] on span "Classes" at bounding box center [47, 94] width 47 height 6
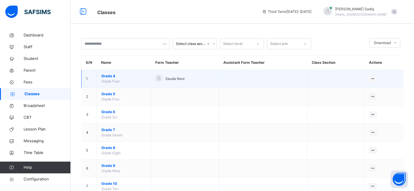
click at [111, 74] on span "Grade 4" at bounding box center [123, 76] width 45 height 5
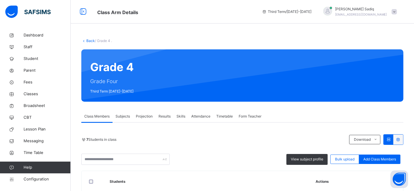
click at [143, 118] on span "Projection" at bounding box center [144, 116] width 17 height 5
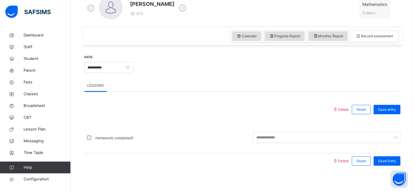
scroll to position [181, 0]
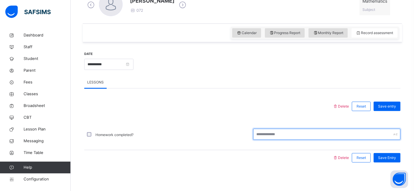
click at [289, 136] on input "text" at bounding box center [326, 134] width 147 height 11
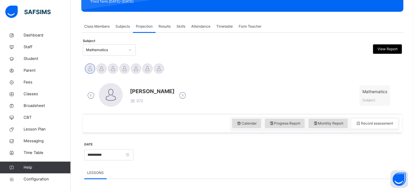
scroll to position [83, 0]
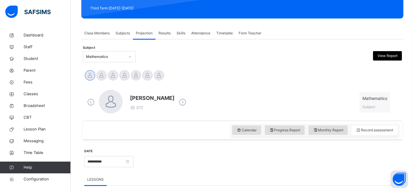
click at [110, 59] on div "Mathematics" at bounding box center [105, 56] width 39 height 5
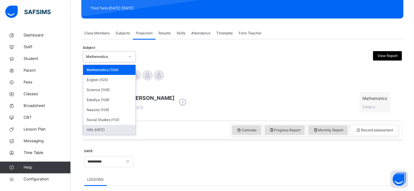
click at [100, 127] on div "Hifz (HIFZ)" at bounding box center [109, 130] width 52 height 10
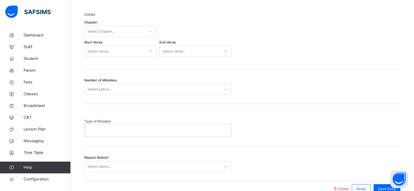
scroll to position [329, 0]
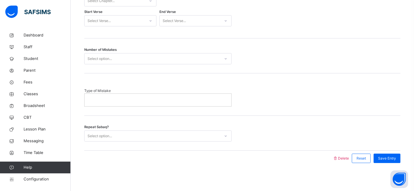
click at [152, 135] on div "Select option..." at bounding box center [152, 136] width 135 height 9
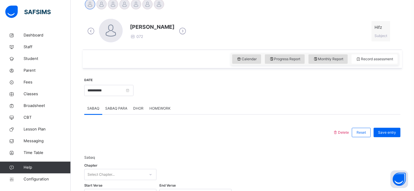
scroll to position [132, 0]
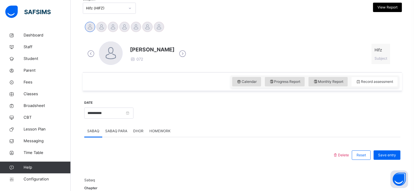
click at [159, 131] on span "HOMEWORK" at bounding box center [159, 131] width 21 height 5
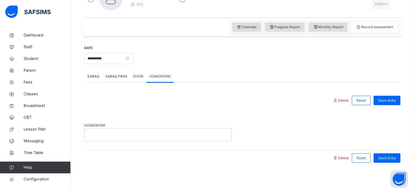
click at [131, 134] on p at bounding box center [158, 134] width 138 height 5
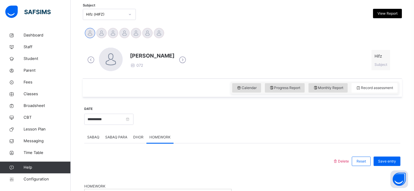
scroll to position [121, 0]
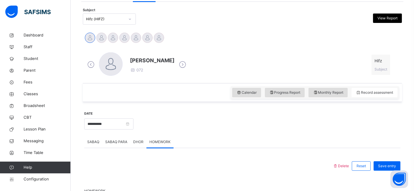
click at [94, 143] on span "SABAQ" at bounding box center [93, 142] width 12 height 5
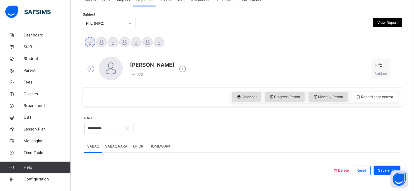
scroll to position [116, 0]
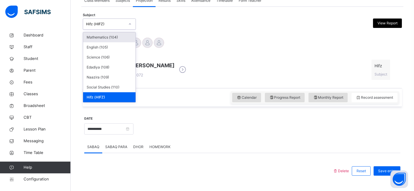
click at [112, 22] on div "Hifz (HIFZ)" at bounding box center [105, 23] width 39 height 5
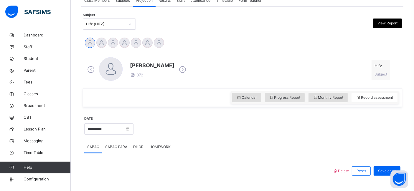
click at [214, 65] on div "[PERSON_NAME] 072 Hifz Subject" at bounding box center [242, 69] width 313 height 25
click at [27, 94] on span "Classes" at bounding box center [47, 94] width 47 height 6
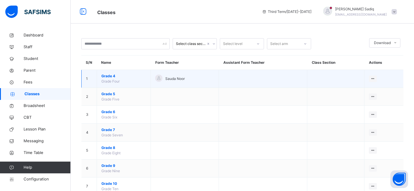
click at [110, 76] on span "Grade 4" at bounding box center [123, 76] width 45 height 5
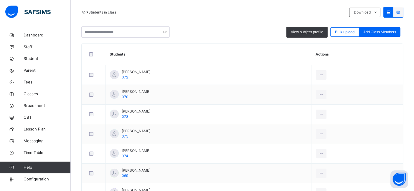
scroll to position [123, 0]
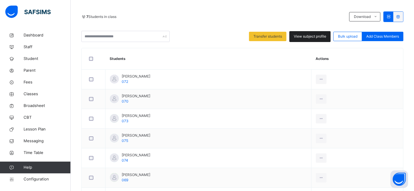
click at [319, 39] on span "View subject profile" at bounding box center [310, 36] width 32 height 5
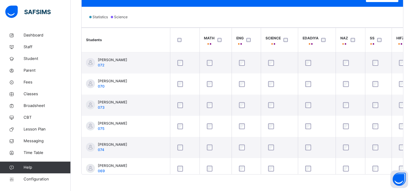
scroll to position [179, 0]
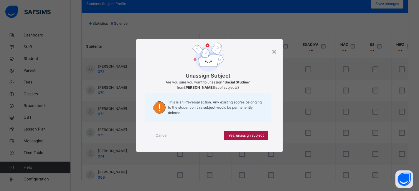
click at [249, 133] on div "Yes, unassign subject" at bounding box center [246, 135] width 44 height 9
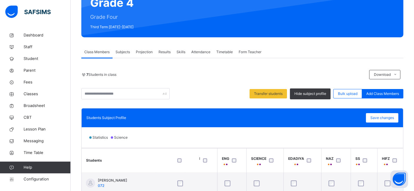
scroll to position [62, 0]
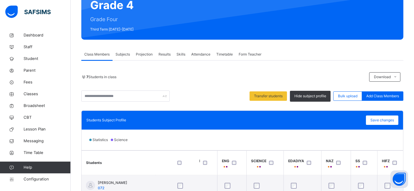
click at [121, 57] on div "Subjects" at bounding box center [122, 55] width 20 height 12
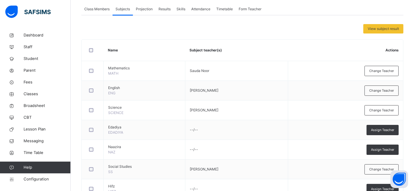
scroll to position [129, 0]
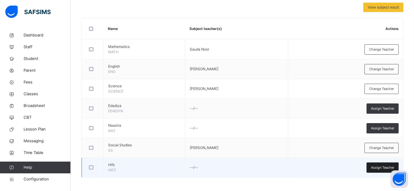
click at [378, 168] on span "Assign Teacher" at bounding box center [382, 167] width 23 height 5
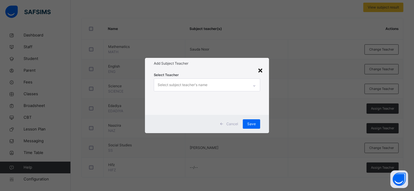
click at [261, 69] on div "×" at bounding box center [260, 70] width 6 height 12
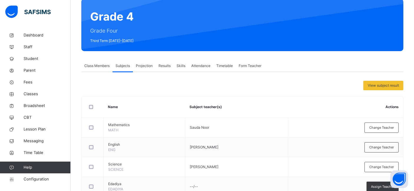
scroll to position [47, 0]
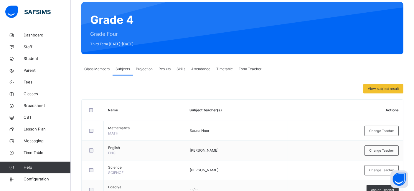
click at [187, 94] on div "View subject result Name Subject teacher(s) Actions Mathematics MATH Sauda Noor…" at bounding box center [242, 171] width 322 height 175
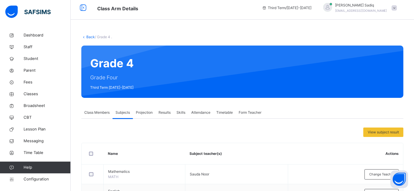
scroll to position [0, 0]
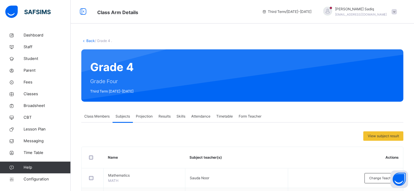
click at [112, 132] on div "View subject result" at bounding box center [242, 136] width 322 height 9
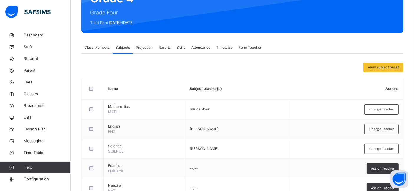
scroll to position [68, 0]
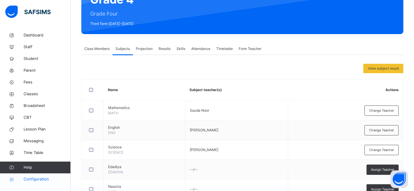
click at [36, 180] on span "Configuration" at bounding box center [47, 180] width 47 height 6
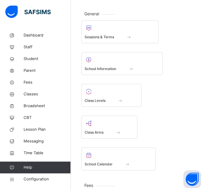
scroll to position [6, 0]
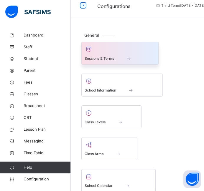
click at [123, 47] on div at bounding box center [120, 49] width 71 height 9
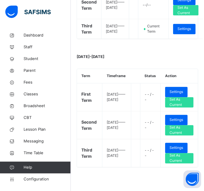
scroll to position [186, 0]
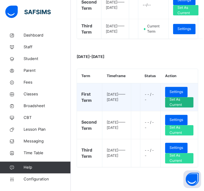
click at [182, 100] on span "Set As Current" at bounding box center [178, 102] width 19 height 11
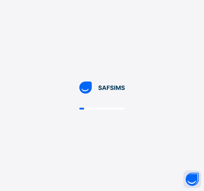
scroll to position [0, 0]
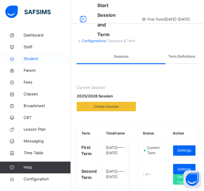
click at [33, 58] on span "Student" at bounding box center [47, 59] width 47 height 6
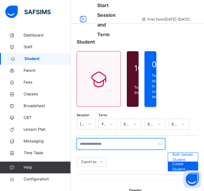
click at [102, 145] on input "text" at bounding box center [121, 143] width 88 height 11
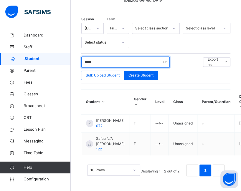
scroll to position [153, 0]
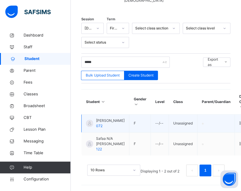
click at [169, 117] on td "Unassigned" at bounding box center [183, 124] width 29 height 18
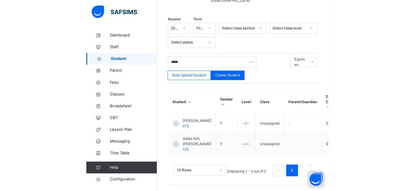
scroll to position [41, 0]
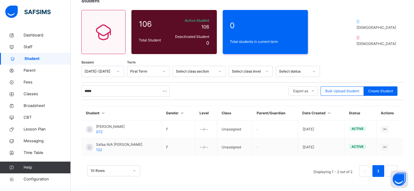
click at [250, 167] on div "10 Rows Displaying 1 - 2 out of 2 1" at bounding box center [242, 171] width 310 height 12
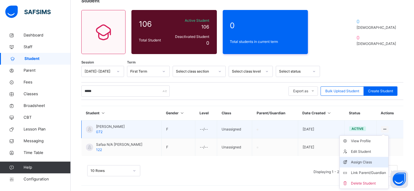
click at [365, 160] on div "Assign Class" at bounding box center [368, 163] width 35 height 6
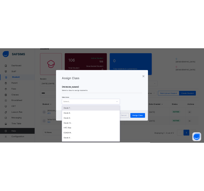
scroll to position [0, 0]
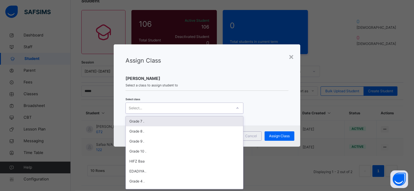
click at [167, 107] on div "Select..." at bounding box center [179, 108] width 106 height 9
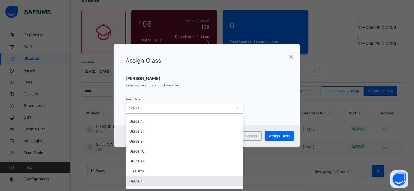
click at [138, 182] on div "Grade 4 ." at bounding box center [184, 182] width 117 height 10
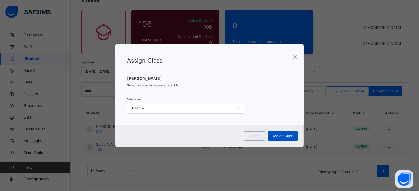
click at [282, 134] on span "Assign Class" at bounding box center [282, 136] width 21 height 5
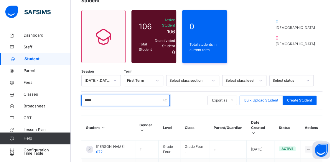
click at [110, 103] on input "****" at bounding box center [125, 100] width 88 height 11
click at [109, 103] on input "****" at bounding box center [125, 100] width 88 height 11
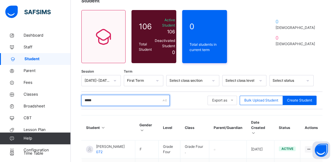
click at [109, 103] on input "****" at bounding box center [125, 100] width 88 height 11
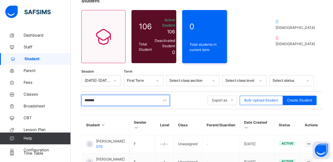
type input "*******"
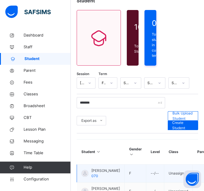
click at [87, 177] on div at bounding box center [84, 173] width 7 height 7
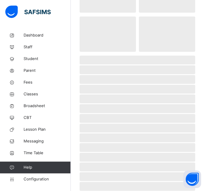
scroll to position [62, 0]
select select "****"
select select "*"
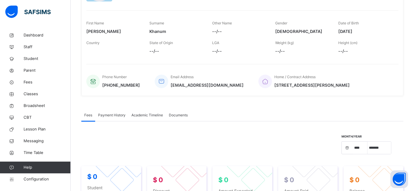
scroll to position [0, 0]
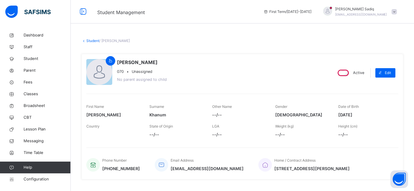
click at [85, 43] on icon at bounding box center [83, 41] width 5 height 4
click at [90, 40] on link "Student" at bounding box center [92, 41] width 13 height 4
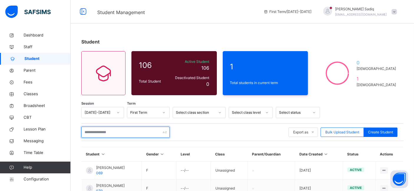
click at [115, 130] on input "text" at bounding box center [125, 132] width 88 height 11
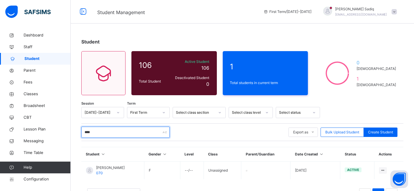
scroll to position [23, 0]
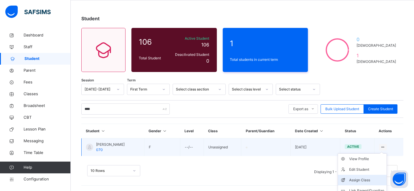
click at [367, 178] on div "Assign Class" at bounding box center [366, 181] width 35 height 6
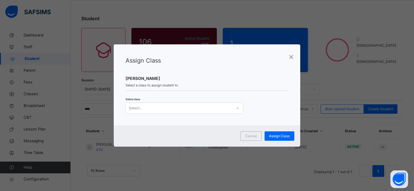
scroll to position [0, 0]
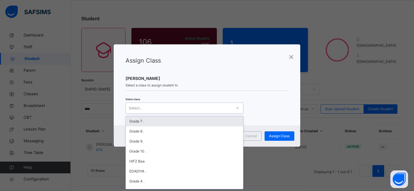
click at [194, 110] on div "Select..." at bounding box center [179, 108] width 106 height 9
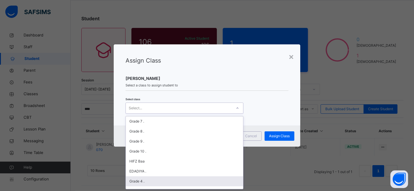
click at [140, 180] on div "Grade 4 ." at bounding box center [184, 182] width 117 height 10
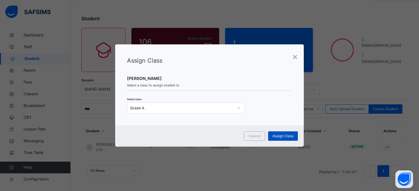
click at [279, 136] on span "Assign Class" at bounding box center [282, 136] width 21 height 5
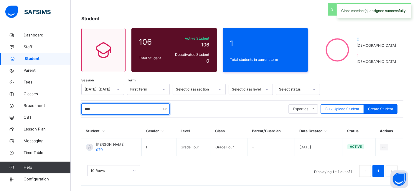
click at [106, 112] on input "****" at bounding box center [125, 109] width 88 height 11
type input "*"
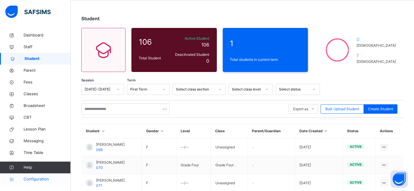
click at [41, 175] on link "Configuration" at bounding box center [35, 180] width 70 height 12
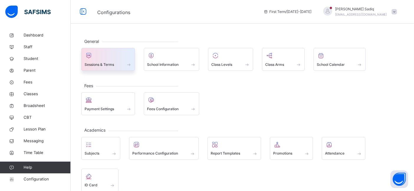
click at [88, 69] on div "Sessions & Terms" at bounding box center [108, 59] width 54 height 23
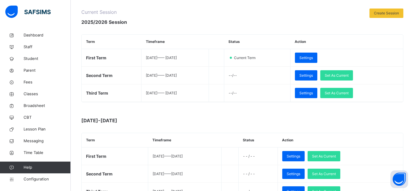
scroll to position [106, 0]
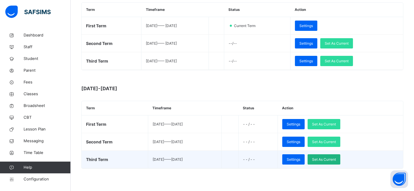
click at [336, 160] on span "Set As Current" at bounding box center [324, 159] width 24 height 5
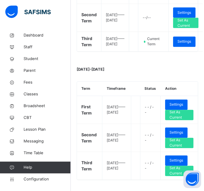
scroll to position [186, 0]
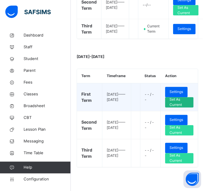
click at [181, 101] on span "Set As Current" at bounding box center [178, 102] width 19 height 11
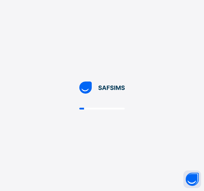
scroll to position [0, 0]
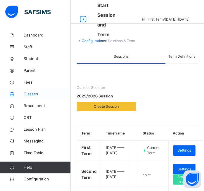
click at [28, 96] on span "Classes" at bounding box center [47, 94] width 47 height 6
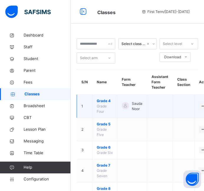
click at [105, 99] on span "Grade 4" at bounding box center [105, 100] width 16 height 5
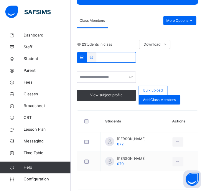
scroll to position [98, 0]
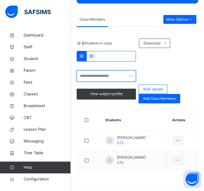
click at [102, 75] on input "text" at bounding box center [106, 75] width 59 height 11
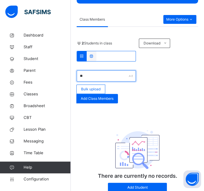
type input "*"
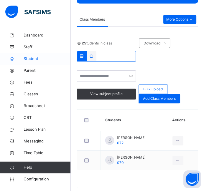
click at [30, 59] on span "Student" at bounding box center [47, 59] width 47 height 6
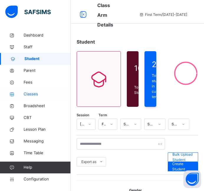
click at [32, 94] on span "Classes" at bounding box center [47, 94] width 47 height 6
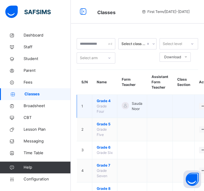
click at [101, 99] on span "Grade 4" at bounding box center [105, 100] width 16 height 5
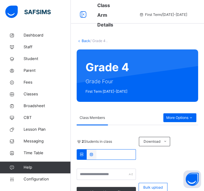
click at [168, 156] on div "2 Students in class Download Pdf Report Excel Report" at bounding box center [137, 148] width 121 height 23
click at [165, 163] on div "2 Students in class Download Pdf Report Excel Report View subject profile Bulk …" at bounding box center [137, 169] width 121 height 65
click at [148, 43] on div "Back / Grade 4 ." at bounding box center [137, 40] width 121 height 5
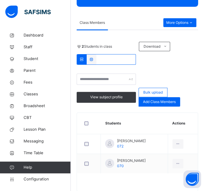
scroll to position [102, 0]
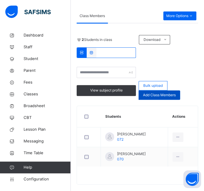
click at [169, 92] on span "Add Class Members" at bounding box center [159, 94] width 33 height 5
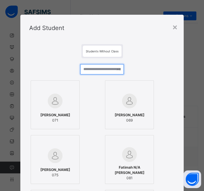
click at [102, 70] on input "text" at bounding box center [102, 69] width 44 height 10
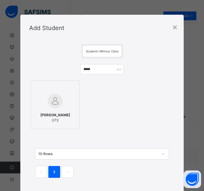
click at [51, 95] on img at bounding box center [55, 101] width 15 height 15
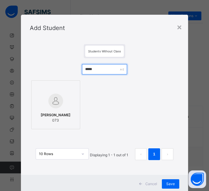
click at [101, 69] on input "*****" at bounding box center [104, 69] width 45 height 10
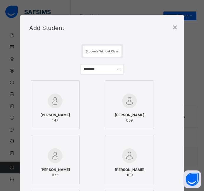
click at [60, 150] on div at bounding box center [55, 155] width 42 height 17
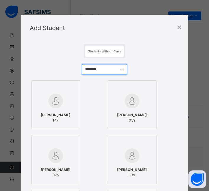
click at [100, 69] on input "********" at bounding box center [104, 69] width 45 height 10
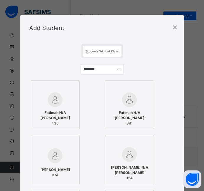
click at [57, 163] on div at bounding box center [55, 155] width 42 height 17
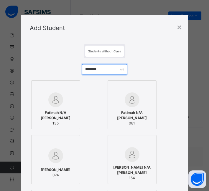
click at [99, 68] on input "********" at bounding box center [104, 69] width 45 height 10
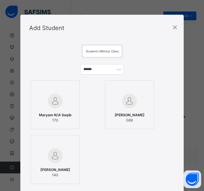
click at [127, 110] on div "[PERSON_NAME] 069" at bounding box center [129, 118] width 42 height 16
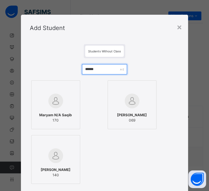
click at [98, 68] on input "******" at bounding box center [104, 69] width 45 height 10
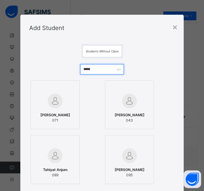
type input "*****"
click at [60, 101] on div at bounding box center [55, 100] width 42 height 17
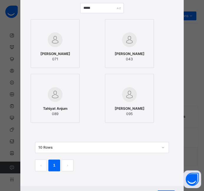
scroll to position [67, 0]
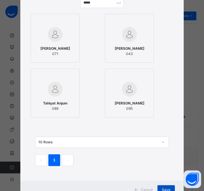
click at [169, 187] on span "Save" at bounding box center [166, 189] width 9 height 5
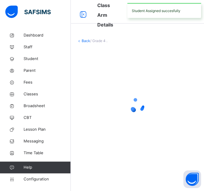
scroll to position [0, 0]
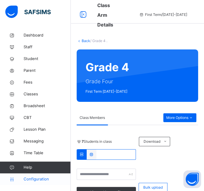
click at [34, 180] on span "Configuration" at bounding box center [47, 179] width 47 height 6
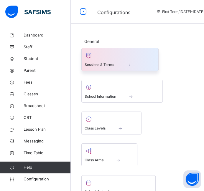
click at [107, 64] on span "Sessions & Terms" at bounding box center [99, 64] width 29 height 5
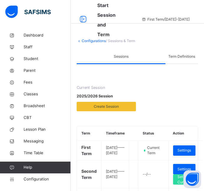
scroll to position [167, 0]
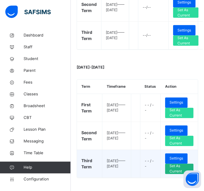
click at [171, 174] on div "Set As Current" at bounding box center [179, 169] width 28 height 10
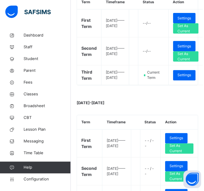
scroll to position [136, 0]
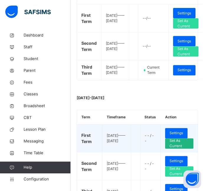
click at [177, 149] on span "Set As Current" at bounding box center [178, 143] width 19 height 11
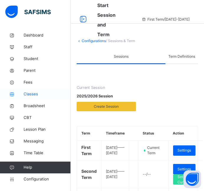
click at [28, 93] on span "Classes" at bounding box center [47, 94] width 47 height 6
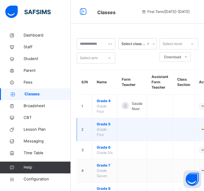
click at [103, 124] on span "Grade 5" at bounding box center [105, 124] width 16 height 5
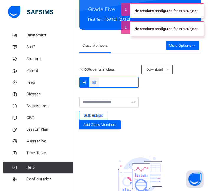
scroll to position [79, 0]
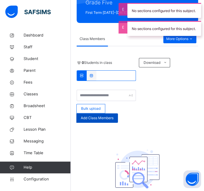
click at [110, 119] on span "Add Class Members" at bounding box center [97, 117] width 33 height 5
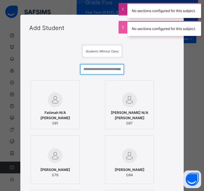
click at [101, 69] on input "text" at bounding box center [102, 69] width 44 height 10
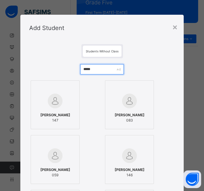
type input "*****"
click at [135, 99] on img at bounding box center [129, 101] width 15 height 15
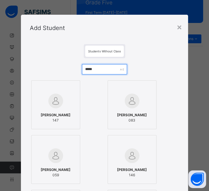
click at [102, 72] on input "*****" at bounding box center [104, 69] width 45 height 10
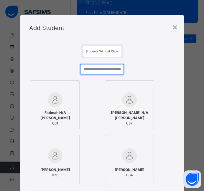
type input "*"
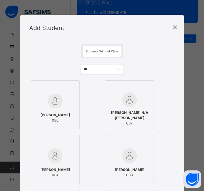
click at [54, 108] on img at bounding box center [55, 101] width 15 height 15
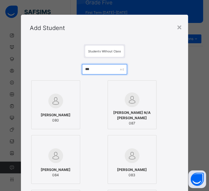
click at [93, 67] on input "***" at bounding box center [104, 69] width 45 height 10
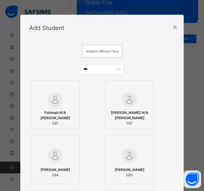
click at [49, 105] on img at bounding box center [55, 99] width 15 height 15
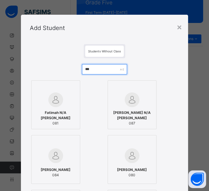
click at [92, 67] on input "***" at bounding box center [104, 69] width 45 height 10
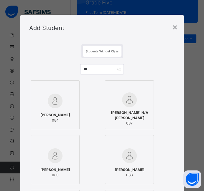
click at [53, 102] on img at bounding box center [55, 101] width 15 height 15
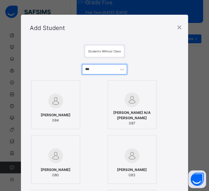
click at [95, 69] on input "***" at bounding box center [104, 69] width 45 height 10
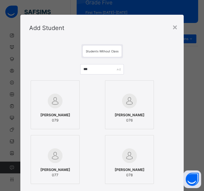
click at [49, 110] on div "[PERSON_NAME] 079" at bounding box center [55, 118] width 42 height 16
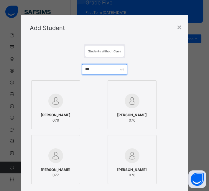
click at [97, 68] on input "***" at bounding box center [104, 69] width 45 height 10
click at [131, 156] on img at bounding box center [132, 155] width 15 height 15
click at [62, 154] on div at bounding box center [55, 155] width 42 height 17
click at [126, 105] on img at bounding box center [132, 101] width 15 height 15
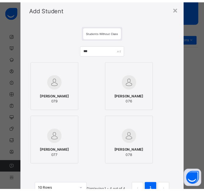
scroll to position [14, 0]
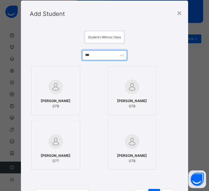
click at [101, 52] on input "***" at bounding box center [104, 55] width 45 height 10
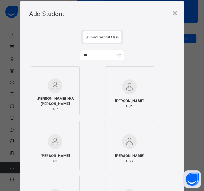
click at [62, 77] on div at bounding box center [55, 73] width 42 height 9
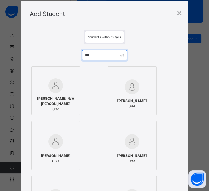
click at [99, 54] on input "***" at bounding box center [104, 55] width 45 height 10
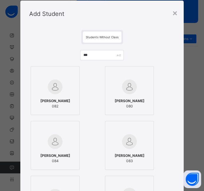
click at [58, 84] on img at bounding box center [55, 87] width 15 height 15
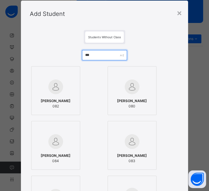
click at [95, 54] on input "***" at bounding box center [104, 55] width 45 height 10
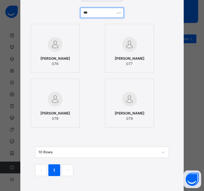
scroll to position [67, 0]
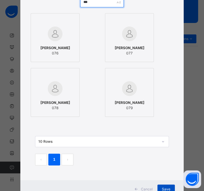
type input "***"
click at [167, 187] on span "Save" at bounding box center [166, 189] width 9 height 5
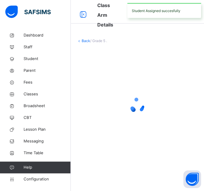
scroll to position [0, 0]
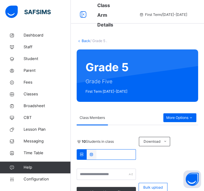
click at [83, 41] on link "Back" at bounding box center [86, 41] width 9 height 4
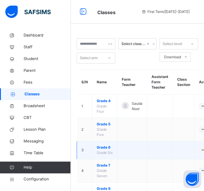
click at [107, 147] on span "Grade 6" at bounding box center [105, 147] width 16 height 5
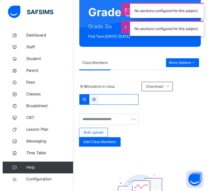
scroll to position [55, 0]
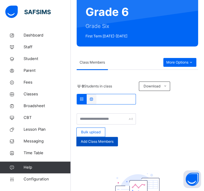
click at [103, 140] on span "Add Class Members" at bounding box center [97, 141] width 33 height 5
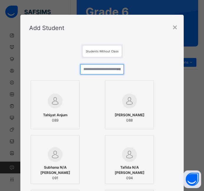
click at [93, 69] on input "text" at bounding box center [102, 69] width 44 height 10
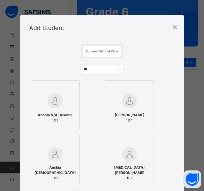
click at [57, 105] on img at bounding box center [55, 101] width 15 height 15
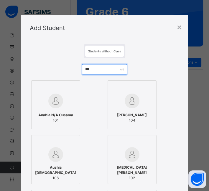
click at [95, 66] on input "***" at bounding box center [104, 69] width 45 height 10
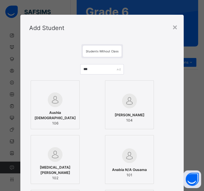
click at [50, 99] on img at bounding box center [55, 99] width 15 height 15
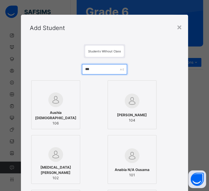
click at [95, 67] on input "***" at bounding box center [104, 69] width 45 height 10
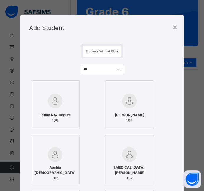
click at [56, 98] on img at bounding box center [55, 101] width 15 height 15
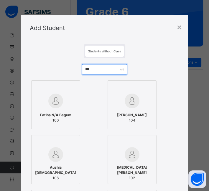
click at [97, 67] on input "***" at bounding box center [104, 69] width 45 height 10
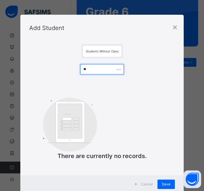
click at [82, 70] on input "**" at bounding box center [102, 69] width 44 height 10
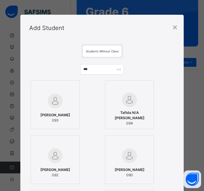
click at [54, 101] on img at bounding box center [55, 101] width 15 height 15
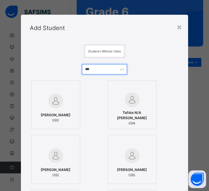
click at [93, 69] on input "***" at bounding box center [104, 69] width 45 height 10
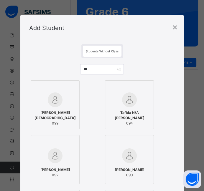
click at [48, 104] on img at bounding box center [55, 99] width 15 height 15
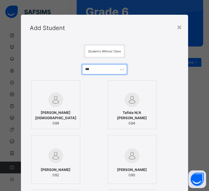
click at [94, 69] on input "***" at bounding box center [104, 69] width 45 height 10
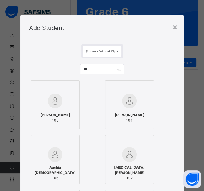
click at [48, 105] on img at bounding box center [55, 101] width 15 height 15
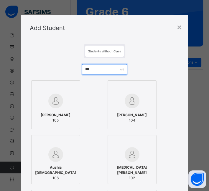
click at [97, 71] on input "***" at bounding box center [104, 69] width 45 height 10
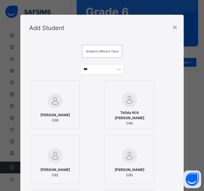
click at [60, 97] on div at bounding box center [55, 100] width 42 height 17
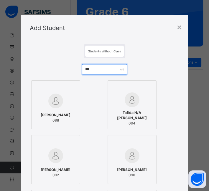
click at [93, 69] on input "***" at bounding box center [104, 69] width 45 height 10
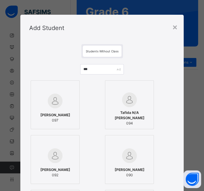
click at [51, 95] on img at bounding box center [55, 101] width 15 height 15
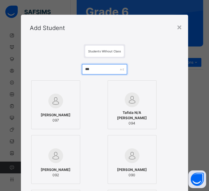
click at [92, 69] on input "***" at bounding box center [104, 69] width 45 height 10
click at [95, 70] on input "***" at bounding box center [104, 69] width 45 height 10
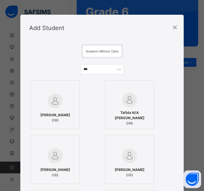
click at [59, 102] on div at bounding box center [55, 100] width 42 height 17
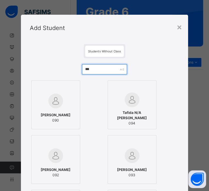
click at [92, 70] on input "***" at bounding box center [104, 69] width 45 height 10
type input "*"
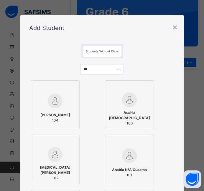
click at [62, 95] on div at bounding box center [55, 100] width 42 height 17
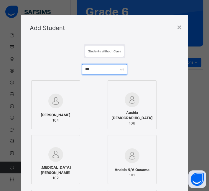
click at [95, 69] on input "***" at bounding box center [104, 69] width 45 height 10
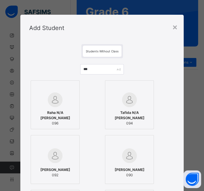
click at [51, 100] on img at bounding box center [55, 99] width 15 height 15
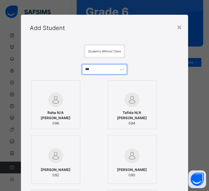
click at [93, 69] on input "***" at bounding box center [104, 69] width 45 height 10
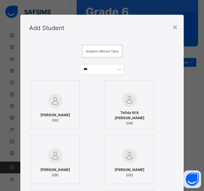
click at [55, 100] on img at bounding box center [55, 101] width 15 height 15
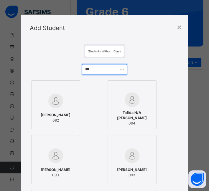
click at [92, 69] on input "***" at bounding box center [104, 69] width 45 height 10
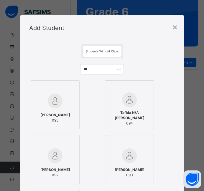
click at [58, 105] on img at bounding box center [55, 101] width 15 height 15
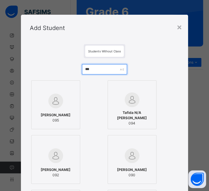
click at [95, 68] on input "***" at bounding box center [104, 69] width 45 height 10
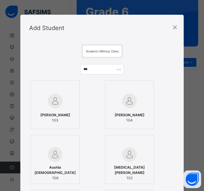
click at [50, 103] on img at bounding box center [55, 101] width 15 height 15
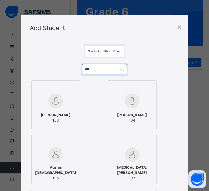
click at [92, 69] on input "***" at bounding box center [104, 69] width 45 height 10
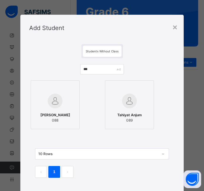
click at [53, 104] on img at bounding box center [55, 101] width 15 height 15
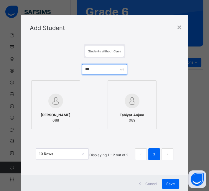
click at [93, 70] on input "***" at bounding box center [104, 69] width 45 height 10
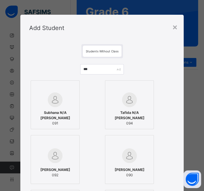
click at [55, 99] on img at bounding box center [55, 99] width 15 height 15
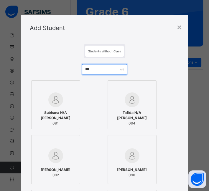
click at [94, 70] on input "***" at bounding box center [104, 69] width 45 height 10
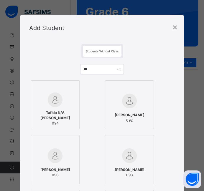
click at [54, 97] on img at bounding box center [55, 99] width 15 height 15
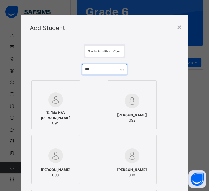
click at [96, 68] on input "***" at bounding box center [104, 69] width 45 height 10
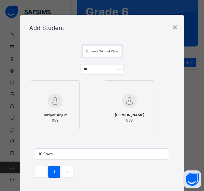
click at [48, 103] on img at bounding box center [55, 101] width 15 height 15
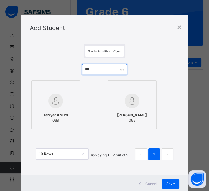
click at [92, 69] on input "***" at bounding box center [104, 69] width 45 height 10
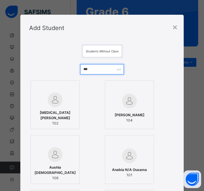
type input "***"
click at [49, 106] on img at bounding box center [55, 99] width 15 height 15
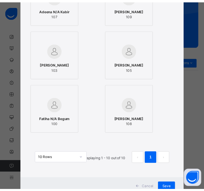
scroll to position [236, 0]
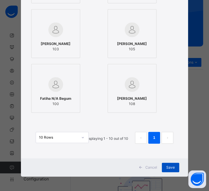
click at [168, 170] on div "Save" at bounding box center [170, 167] width 17 height 9
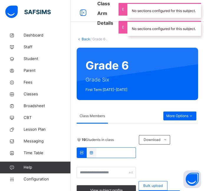
scroll to position [0, 0]
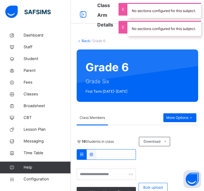
click at [85, 41] on link "Back" at bounding box center [86, 41] width 9 height 4
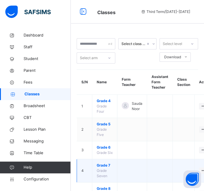
click at [103, 168] on span "Grade 7" at bounding box center [105, 165] width 16 height 5
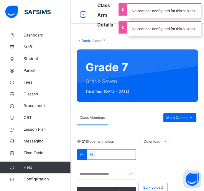
click at [84, 41] on link "Back" at bounding box center [86, 41] width 9 height 4
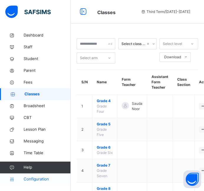
click at [36, 177] on span "Configuration" at bounding box center [47, 179] width 47 height 6
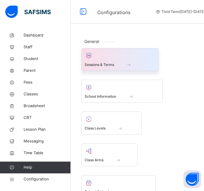
click at [114, 61] on span at bounding box center [120, 60] width 71 height 1
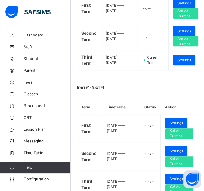
scroll to position [147, 0]
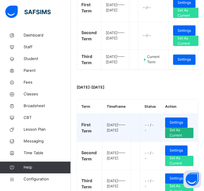
click at [180, 138] on span "Set As Current" at bounding box center [178, 132] width 19 height 11
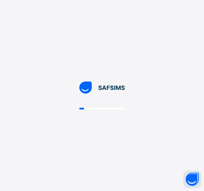
scroll to position [0, 0]
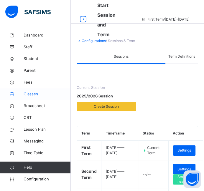
click at [30, 93] on span "Classes" at bounding box center [47, 94] width 47 height 6
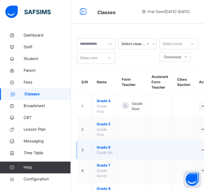
click at [101, 147] on span "Grade 6" at bounding box center [105, 147] width 16 height 5
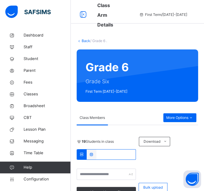
click at [84, 41] on link "Back" at bounding box center [86, 41] width 9 height 4
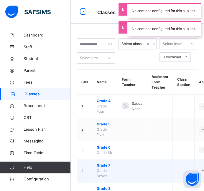
click at [103, 168] on span "Grade 7" at bounding box center [105, 165] width 16 height 5
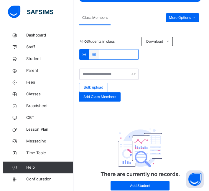
scroll to position [120, 0]
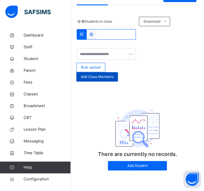
click at [106, 79] on div "Add Class Members" at bounding box center [97, 76] width 42 height 9
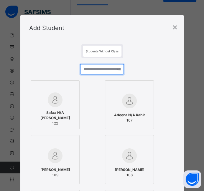
click at [92, 66] on input "text" at bounding box center [102, 69] width 44 height 10
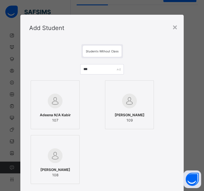
click at [60, 108] on div at bounding box center [55, 100] width 42 height 17
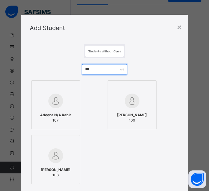
click at [93, 72] on input "***" at bounding box center [104, 69] width 45 height 10
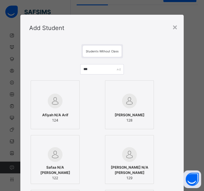
click at [54, 99] on img at bounding box center [55, 101] width 15 height 15
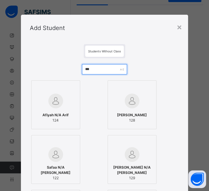
click at [92, 69] on input "***" at bounding box center [104, 69] width 45 height 10
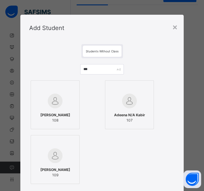
click at [52, 97] on img at bounding box center [55, 101] width 15 height 15
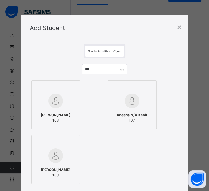
click at [48, 160] on img at bounding box center [55, 155] width 15 height 15
click at [97, 70] on input "***" at bounding box center [104, 69] width 45 height 10
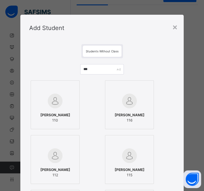
click at [52, 103] on img at bounding box center [55, 101] width 15 height 15
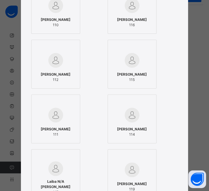
scroll to position [95, 0]
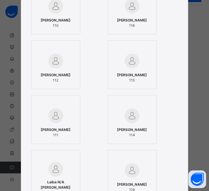
click at [53, 113] on img at bounding box center [55, 115] width 15 height 15
click at [51, 74] on span "[PERSON_NAME]" at bounding box center [56, 74] width 30 height 5
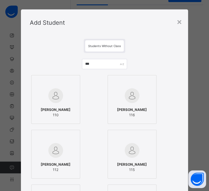
scroll to position [0, 0]
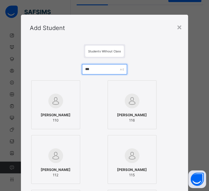
click at [92, 68] on input "***" at bounding box center [104, 69] width 45 height 10
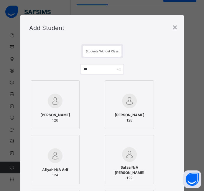
click at [54, 100] on img at bounding box center [55, 101] width 15 height 15
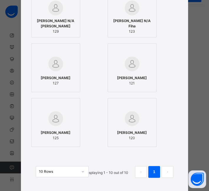
scroll to position [202, 0]
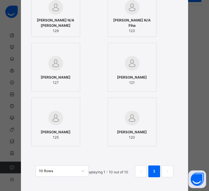
click at [48, 135] on span "125" at bounding box center [56, 137] width 30 height 5
click at [123, 129] on div "[PERSON_NAME] 120" at bounding box center [132, 135] width 42 height 16
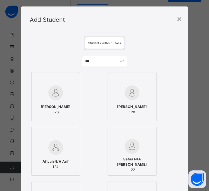
scroll to position [0, 0]
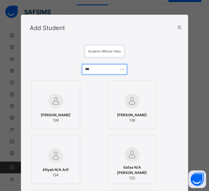
click at [97, 67] on input "***" at bounding box center [104, 69] width 45 height 10
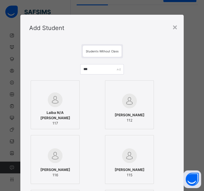
click at [48, 100] on img at bounding box center [55, 99] width 15 height 15
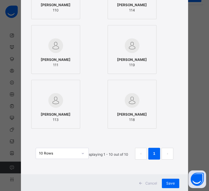
scroll to position [236, 0]
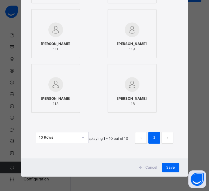
click at [139, 48] on span "119" at bounding box center [132, 49] width 30 height 5
click at [52, 90] on img at bounding box center [55, 84] width 15 height 15
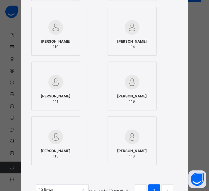
scroll to position [183, 0]
click at [134, 36] on div "Noor Kainat 114" at bounding box center [132, 44] width 42 height 16
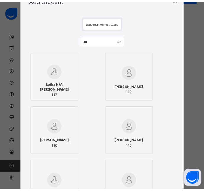
scroll to position [28, 0]
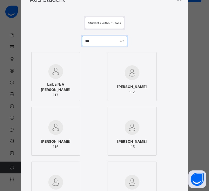
click at [95, 41] on input "***" at bounding box center [104, 41] width 45 height 10
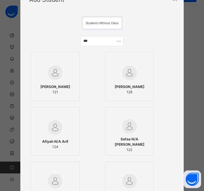
click at [50, 89] on span "[PERSON_NAME]" at bounding box center [55, 86] width 30 height 5
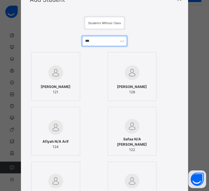
click at [89, 42] on input "***" at bounding box center [104, 41] width 45 height 10
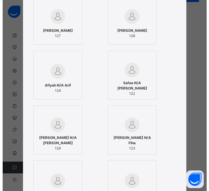
scroll to position [85, 0]
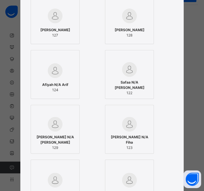
click at [56, 32] on span "[PERSON_NAME]" at bounding box center [55, 29] width 30 height 5
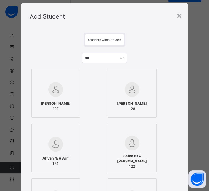
scroll to position [0, 0]
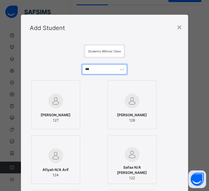
click at [97, 66] on input "***" at bounding box center [104, 69] width 45 height 10
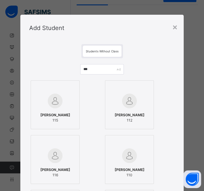
click at [60, 99] on div at bounding box center [55, 100] width 42 height 17
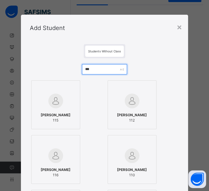
click at [93, 70] on input "***" at bounding box center [104, 69] width 45 height 10
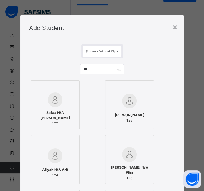
click at [54, 97] on img at bounding box center [55, 99] width 15 height 15
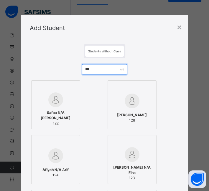
click at [95, 69] on input "***" at bounding box center [104, 69] width 45 height 10
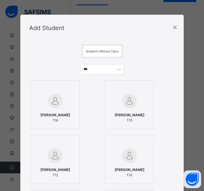
click at [61, 102] on div at bounding box center [55, 100] width 42 height 17
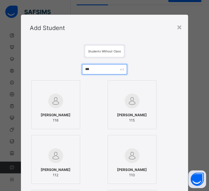
click at [89, 69] on input "***" at bounding box center [104, 69] width 45 height 10
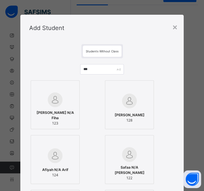
click at [48, 101] on img at bounding box center [55, 99] width 15 height 15
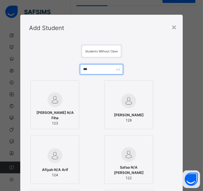
click at [105, 68] on input "***" at bounding box center [102, 69] width 44 height 10
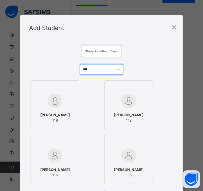
type input "***"
click at [48, 100] on img at bounding box center [55, 101] width 15 height 15
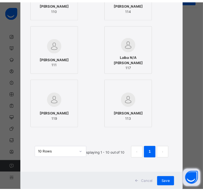
scroll to position [236, 0]
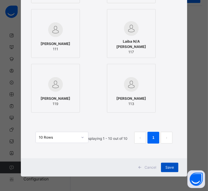
click at [171, 169] on span "Save" at bounding box center [170, 167] width 9 height 5
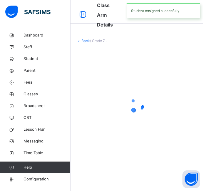
scroll to position [0, 0]
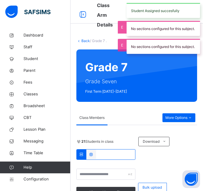
click at [85, 41] on link "Back" at bounding box center [86, 41] width 9 height 4
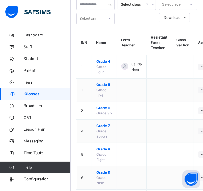
scroll to position [42, 0]
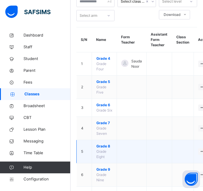
click at [104, 149] on span "Grade 8" at bounding box center [105, 146] width 16 height 5
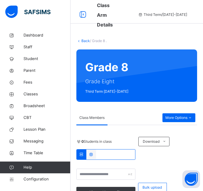
click at [84, 42] on link "Back" at bounding box center [86, 41] width 9 height 4
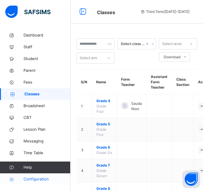
click at [33, 179] on span "Configuration" at bounding box center [47, 179] width 47 height 6
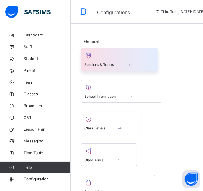
click at [108, 53] on div at bounding box center [120, 55] width 71 height 9
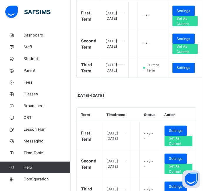
scroll to position [143, 0]
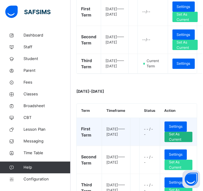
click at [184, 142] on span "Set As Current" at bounding box center [178, 137] width 19 height 11
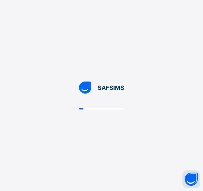
scroll to position [0, 0]
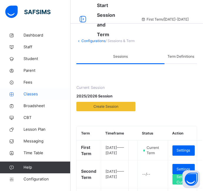
click at [29, 94] on span "Classes" at bounding box center [47, 94] width 47 height 6
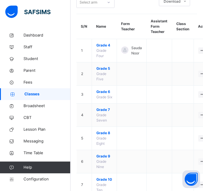
scroll to position [56, 0]
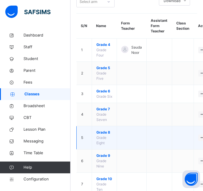
click at [103, 135] on span "Grade 8" at bounding box center [105, 132] width 16 height 5
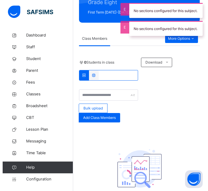
scroll to position [81, 0]
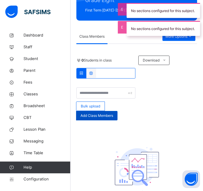
click at [106, 116] on span "Add Class Members" at bounding box center [97, 115] width 33 height 5
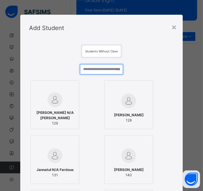
click at [97, 71] on input "text" at bounding box center [102, 69] width 44 height 10
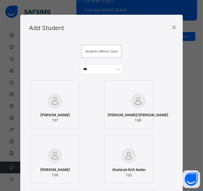
click at [136, 101] on div at bounding box center [138, 100] width 61 height 17
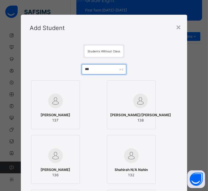
click at [95, 71] on input "***" at bounding box center [104, 69] width 45 height 10
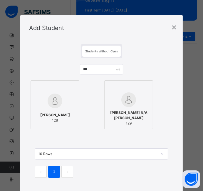
click at [62, 95] on div at bounding box center [55, 100] width 42 height 17
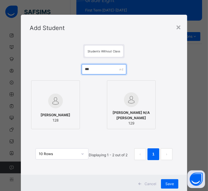
click at [94, 69] on input "***" at bounding box center [104, 69] width 45 height 10
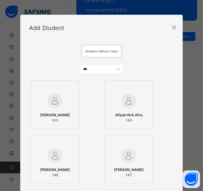
click at [49, 102] on img at bounding box center [55, 101] width 15 height 15
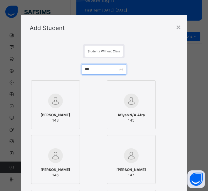
click at [92, 70] on input "***" at bounding box center [104, 69] width 45 height 10
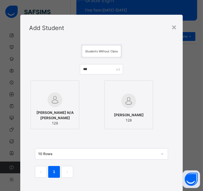
click at [58, 100] on img at bounding box center [55, 99] width 15 height 15
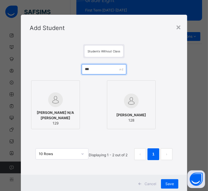
click at [93, 69] on input "***" at bounding box center [104, 69] width 45 height 10
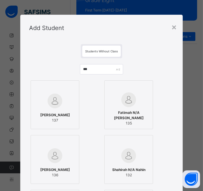
click at [52, 104] on img at bounding box center [55, 101] width 15 height 15
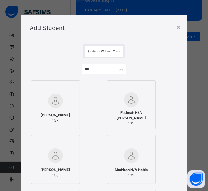
click at [116, 100] on div at bounding box center [131, 99] width 42 height 15
click at [73, 87] on icon at bounding box center [73, 87] width 0 height 0
click at [94, 69] on input "***" at bounding box center [104, 69] width 45 height 10
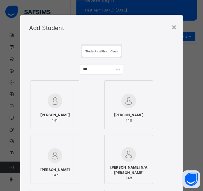
click at [48, 100] on img at bounding box center [55, 101] width 15 height 15
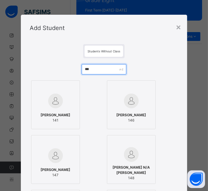
click at [94, 71] on input "***" at bounding box center [104, 69] width 45 height 10
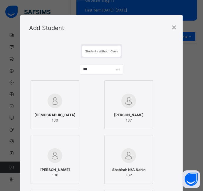
click at [48, 99] on img at bounding box center [55, 101] width 15 height 15
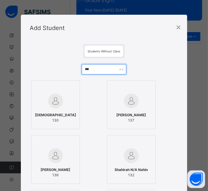
click at [91, 70] on input "***" at bounding box center [104, 69] width 45 height 10
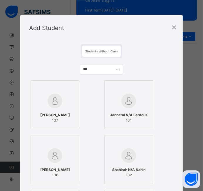
click at [114, 109] on div at bounding box center [129, 100] width 42 height 17
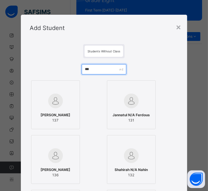
click at [93, 71] on input "***" at bounding box center [104, 69] width 45 height 10
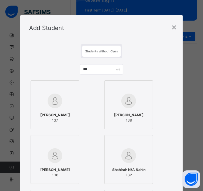
click at [119, 101] on div at bounding box center [129, 100] width 42 height 17
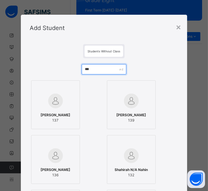
click at [93, 70] on input "***" at bounding box center [104, 69] width 45 height 10
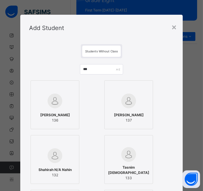
click at [55, 110] on div "[PERSON_NAME] 136" at bounding box center [55, 118] width 42 height 16
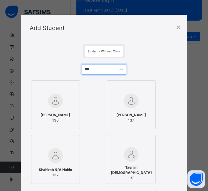
click at [88, 70] on input "***" at bounding box center [104, 69] width 45 height 10
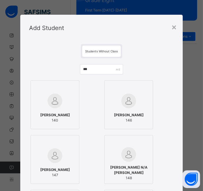
click at [53, 109] on div at bounding box center [55, 100] width 42 height 17
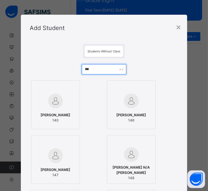
click at [90, 71] on input "***" at bounding box center [104, 69] width 45 height 10
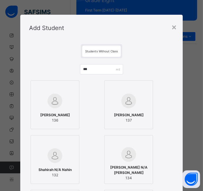
click at [124, 167] on div "[PERSON_NAME]/A [PERSON_NAME] 134" at bounding box center [129, 173] width 42 height 22
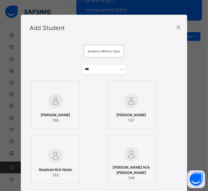
click at [126, 118] on span "137" at bounding box center [132, 120] width 30 height 5
click at [61, 153] on img at bounding box center [55, 155] width 15 height 15
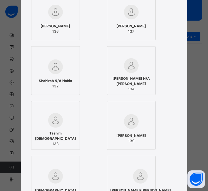
scroll to position [90, 0]
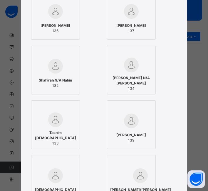
click at [64, 116] on div at bounding box center [55, 119] width 42 height 15
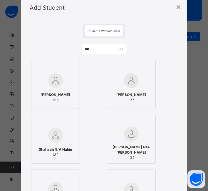
scroll to position [0, 0]
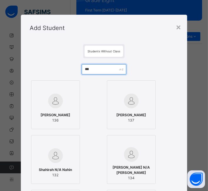
click at [89, 67] on input "***" at bounding box center [104, 69] width 45 height 10
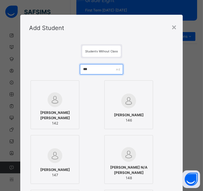
type input "***"
click at [47, 110] on div "[PERSON_NAME] [PERSON_NAME] 142" at bounding box center [55, 118] width 42 height 22
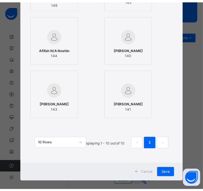
scroll to position [236, 0]
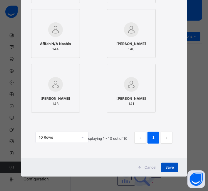
click at [168, 168] on span "Save" at bounding box center [170, 167] width 9 height 5
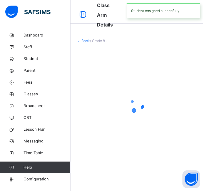
scroll to position [0, 0]
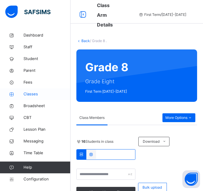
drag, startPoint x: 85, startPoint y: 41, endPoint x: 9, endPoint y: 90, distance: 90.4
click at [85, 41] on link "Back" at bounding box center [86, 41] width 9 height 4
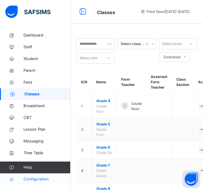
click at [38, 177] on span "Configuration" at bounding box center [47, 179] width 47 height 6
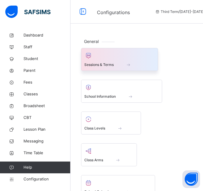
click at [109, 68] on div "Sessions & Terms" at bounding box center [119, 59] width 77 height 23
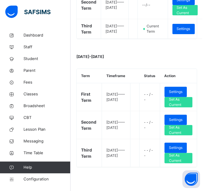
scroll to position [186, 0]
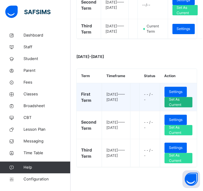
click at [185, 100] on span "Set As Current" at bounding box center [178, 102] width 19 height 11
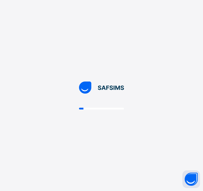
scroll to position [0, 0]
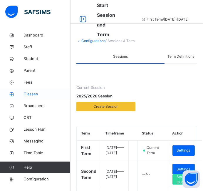
click at [33, 94] on span "Classes" at bounding box center [47, 94] width 47 height 6
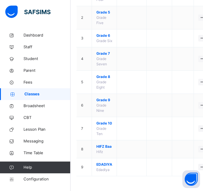
scroll to position [116, 0]
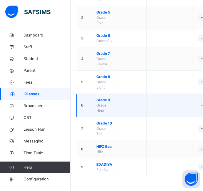
click at [103, 99] on span "Grade 9" at bounding box center [105, 99] width 16 height 5
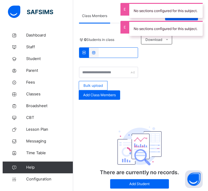
scroll to position [120, 0]
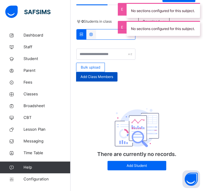
click at [99, 79] on span "Add Class Members" at bounding box center [97, 76] width 33 height 5
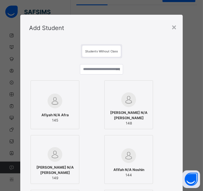
click at [120, 155] on div at bounding box center [129, 155] width 42 height 17
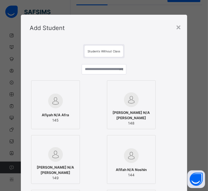
click at [58, 106] on img at bounding box center [55, 101] width 15 height 15
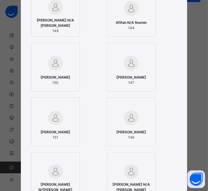
scroll to position [153, 0]
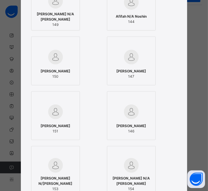
click at [135, 113] on img at bounding box center [131, 112] width 15 height 15
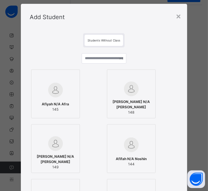
scroll to position [5, 0]
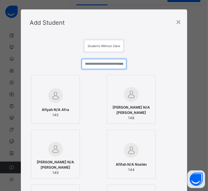
click at [108, 63] on input "text" at bounding box center [104, 64] width 45 height 10
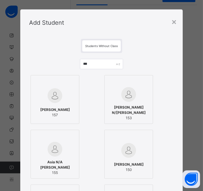
click at [50, 97] on img at bounding box center [55, 95] width 15 height 15
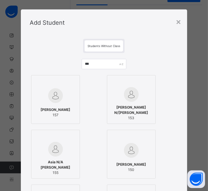
click at [57, 155] on img at bounding box center [55, 149] width 15 height 15
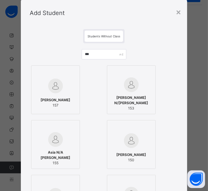
scroll to position [12, 0]
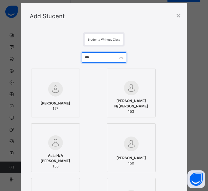
click at [87, 57] on input "***" at bounding box center [104, 57] width 45 height 10
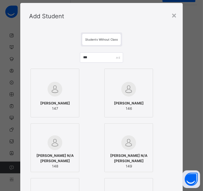
click at [52, 95] on img at bounding box center [55, 89] width 15 height 15
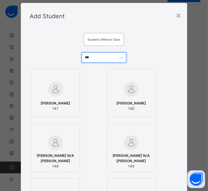
click at [94, 56] on input "***" at bounding box center [104, 57] width 45 height 10
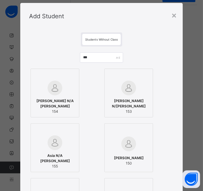
click at [41, 95] on div at bounding box center [55, 88] width 42 height 15
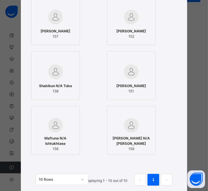
scroll to position [196, 0]
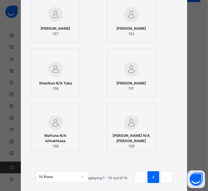
click at [58, 139] on span "Maftuna N/A Ishtukhtaea" at bounding box center [55, 138] width 42 height 11
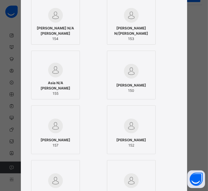
scroll to position [97, 0]
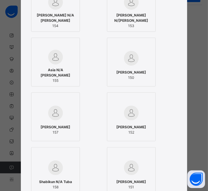
click at [124, 113] on img at bounding box center [131, 113] width 15 height 15
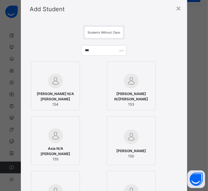
scroll to position [0, 0]
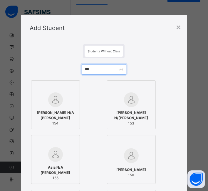
click at [93, 66] on input "***" at bounding box center [104, 69] width 45 height 10
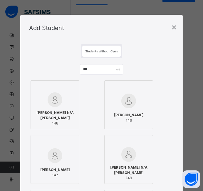
click at [60, 101] on div at bounding box center [55, 99] width 42 height 15
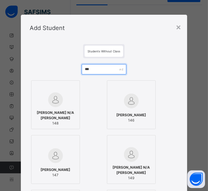
click at [92, 68] on input "***" at bounding box center [104, 69] width 45 height 10
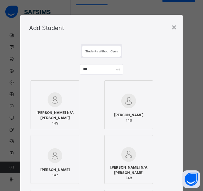
click at [53, 121] on span "149" at bounding box center [55, 123] width 42 height 5
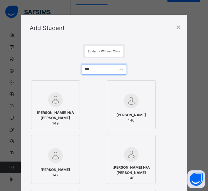
click at [95, 69] on input "***" at bounding box center [104, 69] width 45 height 10
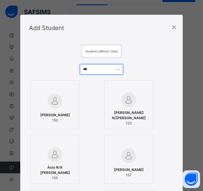
type input "***"
click at [66, 105] on div at bounding box center [55, 100] width 42 height 17
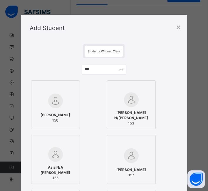
click at [125, 117] on span "[PERSON_NAME] N/[PERSON_NAME]" at bounding box center [131, 115] width 42 height 11
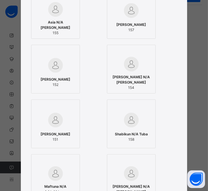
scroll to position [145, 0]
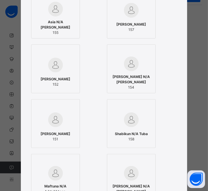
click at [54, 129] on div "[PERSON_NAME] 151" at bounding box center [55, 136] width 42 height 16
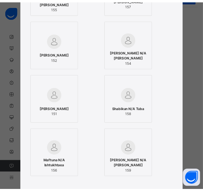
scroll to position [236, 0]
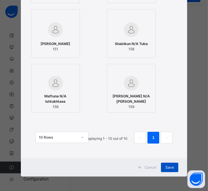
click at [170, 169] on span "Save" at bounding box center [170, 167] width 9 height 5
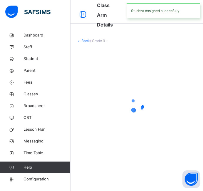
scroll to position [0, 0]
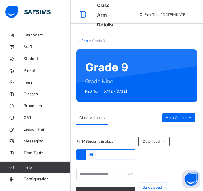
click at [86, 42] on link "Back" at bounding box center [86, 41] width 9 height 4
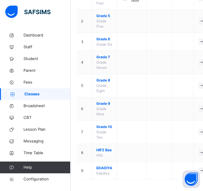
scroll to position [116, 0]
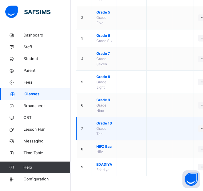
click at [99, 124] on span "Grade 10" at bounding box center [105, 123] width 16 height 5
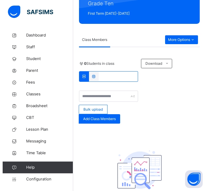
scroll to position [95, 0]
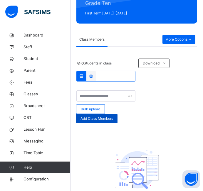
click at [84, 118] on span "Add Class Members" at bounding box center [97, 118] width 33 height 5
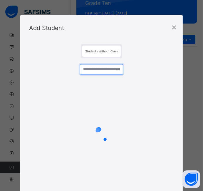
click at [90, 71] on input "text" at bounding box center [102, 69] width 44 height 10
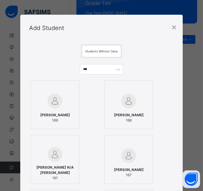
click at [57, 105] on img at bounding box center [55, 101] width 15 height 15
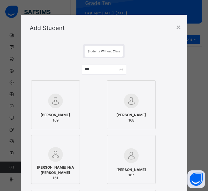
click at [124, 171] on span "[PERSON_NAME]" at bounding box center [132, 169] width 30 height 5
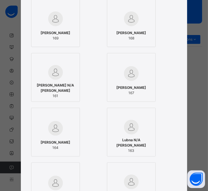
scroll to position [102, 0]
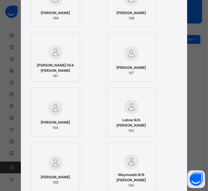
click at [61, 110] on img at bounding box center [55, 108] width 15 height 15
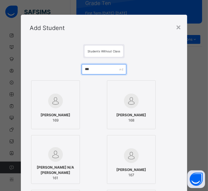
click at [88, 69] on input "***" at bounding box center [104, 69] width 45 height 10
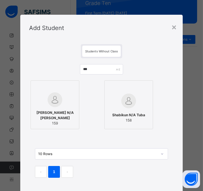
click at [57, 101] on img at bounding box center [55, 99] width 15 height 15
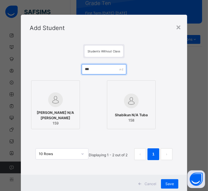
click at [100, 68] on input "***" at bounding box center [104, 69] width 45 height 10
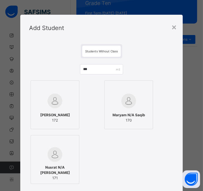
click at [55, 95] on img at bounding box center [55, 101] width 15 height 15
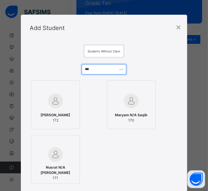
click at [87, 67] on input "***" at bounding box center [104, 69] width 45 height 10
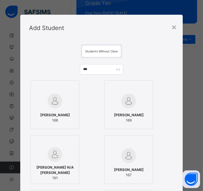
click at [61, 98] on div at bounding box center [55, 100] width 42 height 17
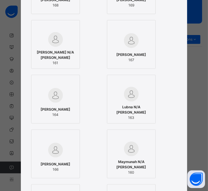
scroll to position [117, 0]
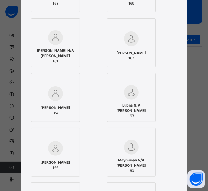
click at [119, 105] on span "Lubna N/A [PERSON_NAME]" at bounding box center [131, 108] width 42 height 11
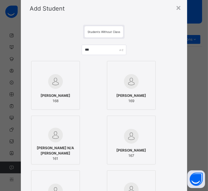
scroll to position [2, 0]
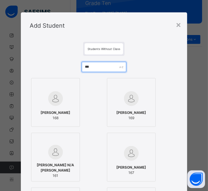
click at [94, 66] on input "***" at bounding box center [104, 67] width 45 height 10
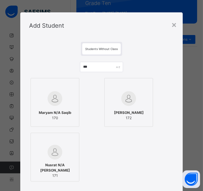
click at [54, 103] on img at bounding box center [55, 98] width 15 height 15
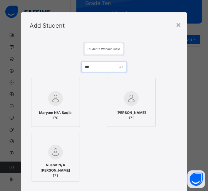
click at [97, 67] on input "***" at bounding box center [104, 67] width 45 height 10
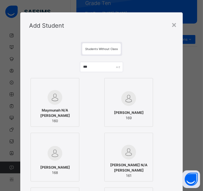
click at [58, 98] on img at bounding box center [55, 97] width 15 height 15
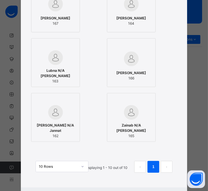
scroll to position [210, 0]
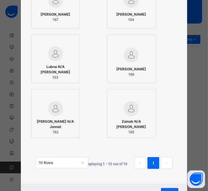
click at [51, 122] on span "[PERSON_NAME] N/A Jannat" at bounding box center [55, 124] width 42 height 11
click at [125, 68] on span "[PERSON_NAME]" at bounding box center [132, 69] width 30 height 5
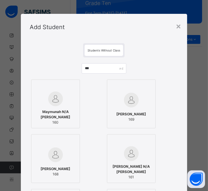
scroll to position [0, 0]
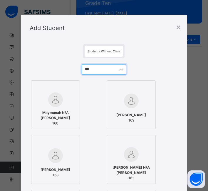
click at [91, 67] on input "***" at bounding box center [104, 69] width 45 height 10
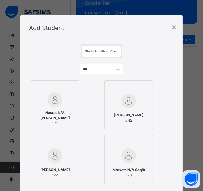
click at [49, 104] on img at bounding box center [55, 99] width 15 height 15
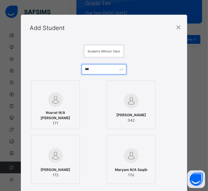
click at [90, 67] on input "***" at bounding box center [104, 69] width 45 height 10
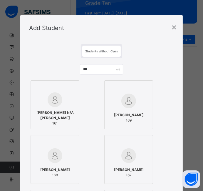
click at [49, 106] on img at bounding box center [55, 99] width 15 height 15
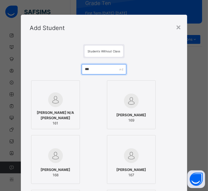
click at [95, 67] on input "***" at bounding box center [104, 69] width 45 height 10
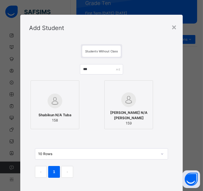
click at [54, 96] on img at bounding box center [55, 101] width 15 height 15
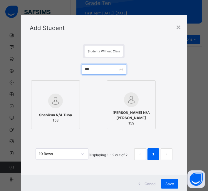
click at [96, 67] on input "***" at bounding box center [104, 69] width 45 height 10
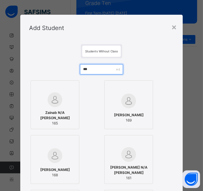
type input "***"
click at [53, 107] on img at bounding box center [55, 99] width 15 height 15
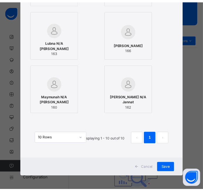
scroll to position [236, 0]
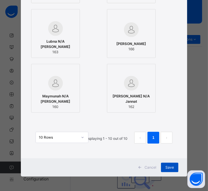
click at [170, 165] on span "Save" at bounding box center [170, 167] width 9 height 5
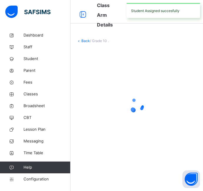
scroll to position [0, 0]
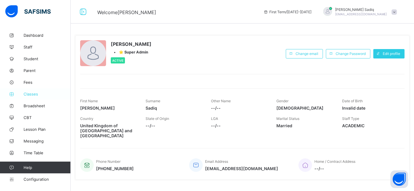
click at [36, 93] on span "Classes" at bounding box center [47, 94] width 47 height 5
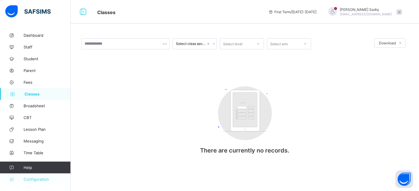
click at [38, 180] on span "Configuration" at bounding box center [47, 179] width 47 height 5
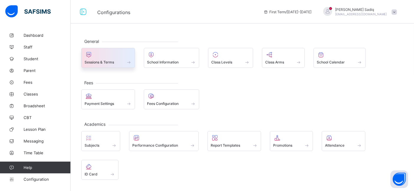
click at [111, 58] on span at bounding box center [108, 58] width 47 height 1
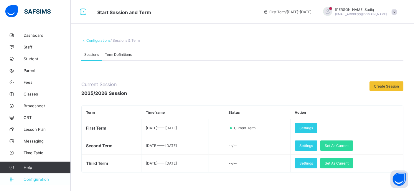
click at [37, 178] on span "Configuration" at bounding box center [47, 179] width 47 height 5
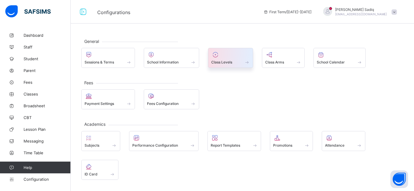
click at [228, 58] on span at bounding box center [230, 58] width 39 height 1
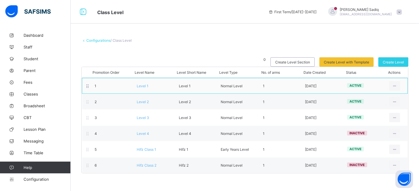
click at [140, 85] on span "Level 1" at bounding box center [143, 86] width 12 height 4
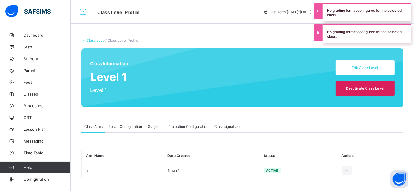
click at [185, 125] on span "Projection Configuration" at bounding box center [188, 127] width 40 height 4
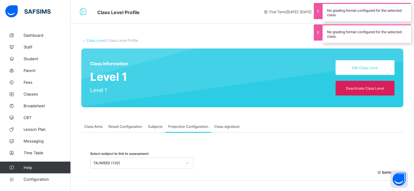
type input "**"
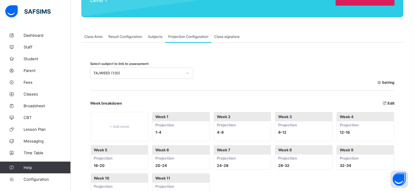
scroll to position [91, 0]
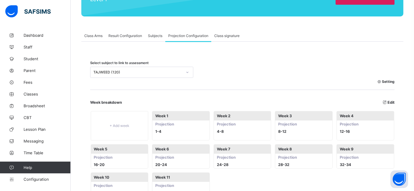
click at [390, 81] on span "Setting" at bounding box center [386, 82] width 18 height 4
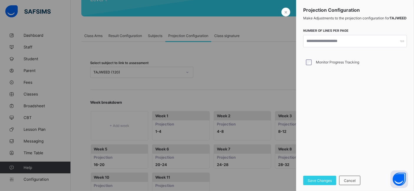
click at [257, 91] on div at bounding box center [207, 95] width 414 height 191
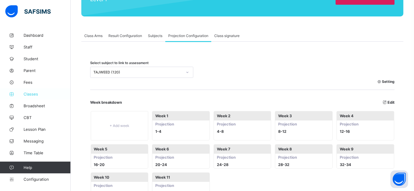
click at [39, 94] on span "Classes" at bounding box center [47, 94] width 47 height 5
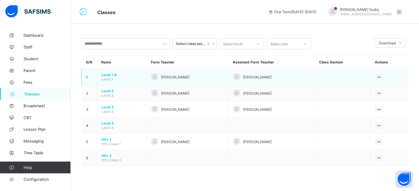
click at [107, 74] on span "Level 1 A" at bounding box center [121, 75] width 41 height 4
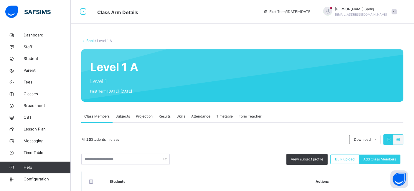
click at [145, 115] on span "Projection" at bounding box center [144, 116] width 17 height 5
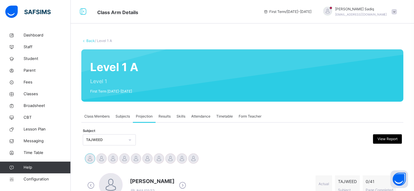
scroll to position [99, 0]
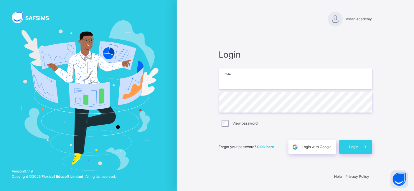
type input "**********"
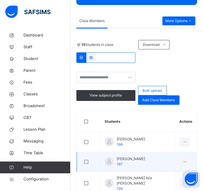
scroll to position [174, 0]
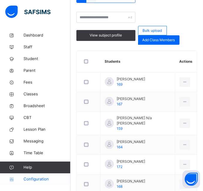
click at [33, 179] on span "Configuration" at bounding box center [47, 179] width 47 height 6
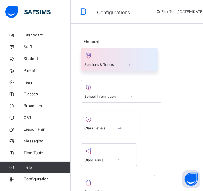
click at [128, 56] on div at bounding box center [120, 55] width 71 height 9
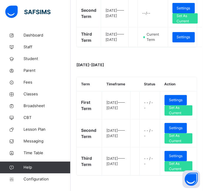
scroll to position [186, 0]
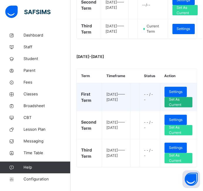
click at [186, 99] on span "Set As Current" at bounding box center [178, 102] width 19 height 11
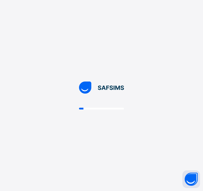
scroll to position [0, 0]
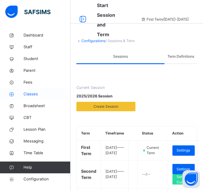
click at [32, 94] on span "Classes" at bounding box center [47, 94] width 47 height 6
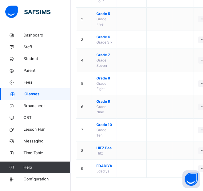
scroll to position [116, 0]
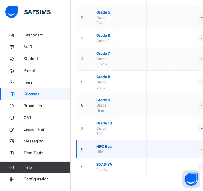
click at [102, 146] on span "HIFZ Baa" at bounding box center [105, 146] width 16 height 5
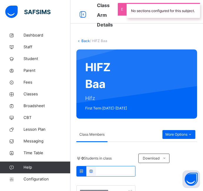
click at [119, 140] on div "Class Members" at bounding box center [120, 134] width 86 height 14
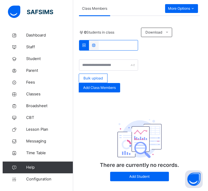
scroll to position [125, 0]
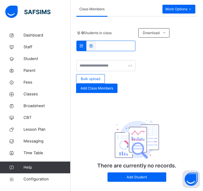
click at [104, 120] on div "There are currently no records. Add Student" at bounding box center [137, 146] width 118 height 84
click at [96, 90] on span "Add Class Members" at bounding box center [97, 88] width 33 height 5
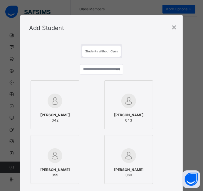
click at [48, 99] on img at bounding box center [55, 101] width 15 height 15
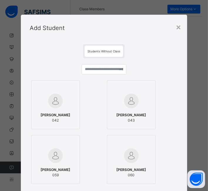
click at [120, 101] on div at bounding box center [131, 100] width 42 height 17
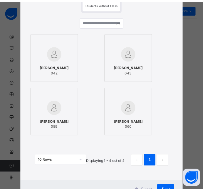
scroll to position [66, 0]
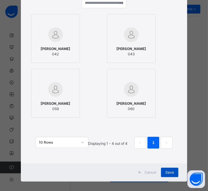
click at [170, 169] on div "Save" at bounding box center [169, 172] width 17 height 9
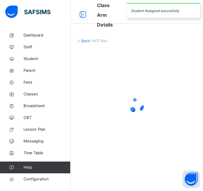
scroll to position [0, 0]
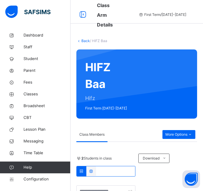
click at [85, 39] on link "Back" at bounding box center [86, 41] width 9 height 4
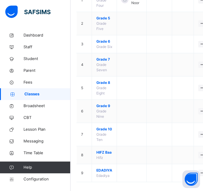
scroll to position [116, 0]
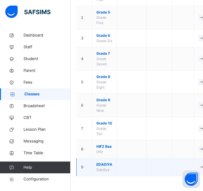
click at [105, 166] on span "EDADIYA" at bounding box center [105, 164] width 16 height 5
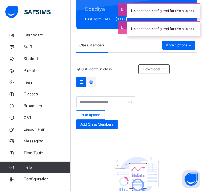
scroll to position [74, 0]
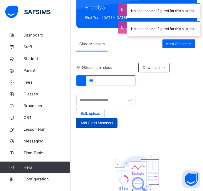
click at [102, 120] on span "Add Class Members" at bounding box center [97, 122] width 33 height 5
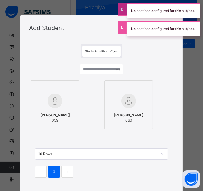
click at [51, 109] on div at bounding box center [55, 100] width 42 height 17
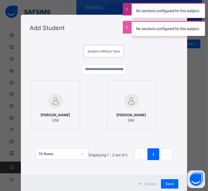
click at [127, 102] on img at bounding box center [131, 101] width 15 height 15
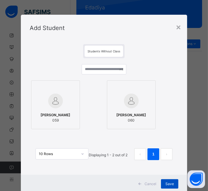
click at [166, 185] on span "Save" at bounding box center [170, 183] width 9 height 5
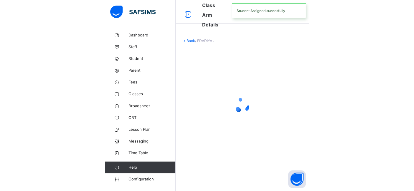
scroll to position [0, 0]
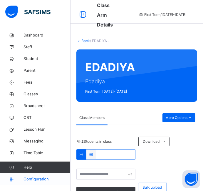
click at [38, 179] on span "Configuration" at bounding box center [47, 179] width 47 height 6
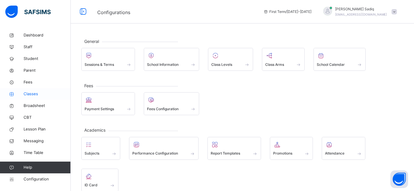
click at [38, 94] on span "Classes" at bounding box center [47, 94] width 47 height 6
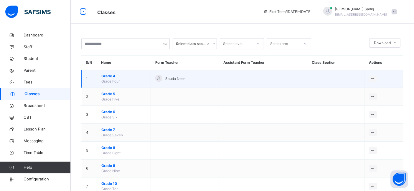
click at [107, 77] on span "Grade 4" at bounding box center [123, 76] width 45 height 5
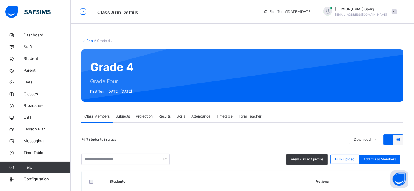
click at [141, 116] on span "Projection" at bounding box center [144, 116] width 17 height 5
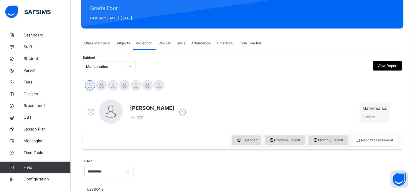
scroll to position [68, 0]
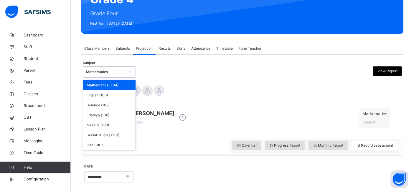
click at [119, 71] on div "Mathematics" at bounding box center [105, 71] width 39 height 5
click at [106, 145] on div "Hifz (HIFZ)" at bounding box center [109, 145] width 52 height 10
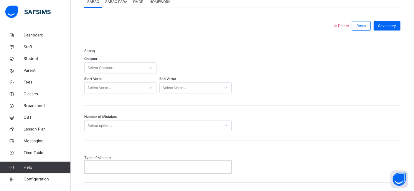
scroll to position [260, 0]
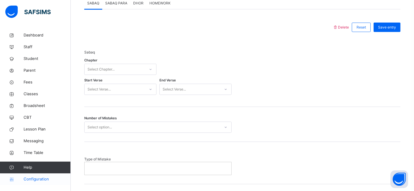
click at [34, 181] on span "Configuration" at bounding box center [47, 180] width 47 height 6
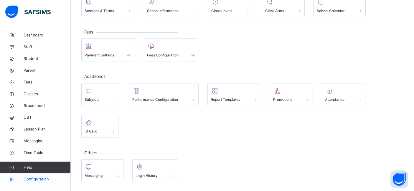
scroll to position [52, 0]
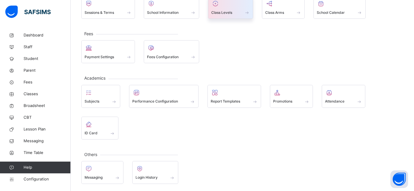
click at [203, 7] on div at bounding box center [230, 3] width 39 height 9
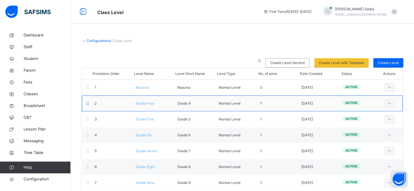
click at [149, 103] on span "Grade Four" at bounding box center [145, 103] width 18 height 4
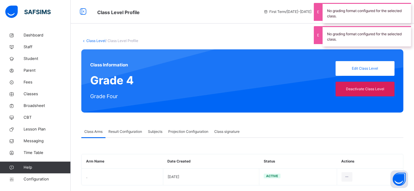
scroll to position [8, 0]
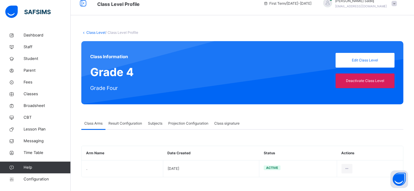
click at [183, 125] on span "Projection Configuration" at bounding box center [188, 123] width 40 height 5
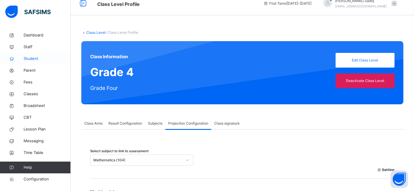
click at [34, 60] on span "Student" at bounding box center [47, 59] width 47 height 6
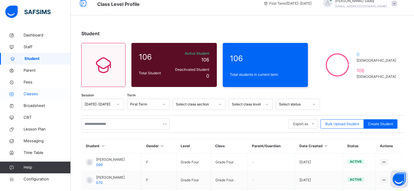
click at [28, 95] on span "Classes" at bounding box center [47, 94] width 47 height 6
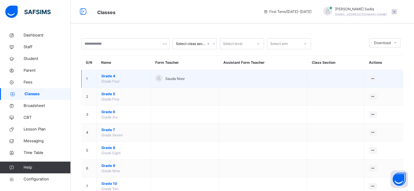
click at [107, 76] on span "Grade 4" at bounding box center [123, 76] width 45 height 5
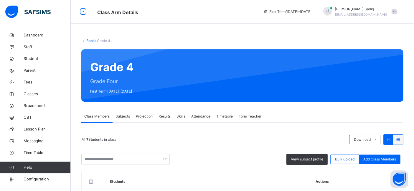
click at [127, 117] on span "Subjects" at bounding box center [122, 116] width 14 height 5
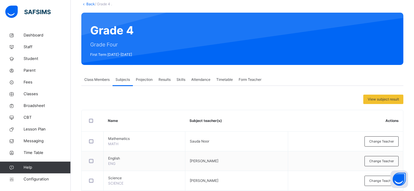
scroll to position [37, 0]
click at [90, 79] on span "Class Members" at bounding box center [96, 79] width 25 height 5
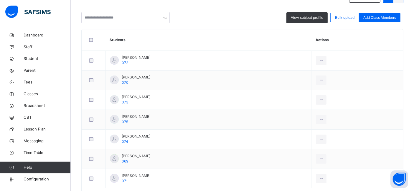
scroll to position [143, 0]
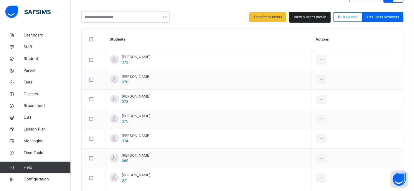
click at [203, 16] on span "View subject profile" at bounding box center [310, 16] width 32 height 5
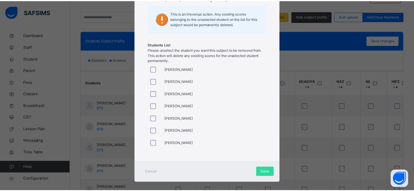
scroll to position [83, 0]
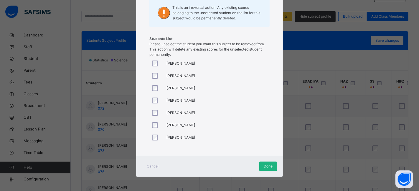
click at [203, 164] on span "Done" at bounding box center [268, 166] width 9 height 5
click at [203, 167] on span "Done" at bounding box center [268, 166] width 9 height 5
click at [152, 164] on span "Cancel" at bounding box center [153, 166] width 12 height 5
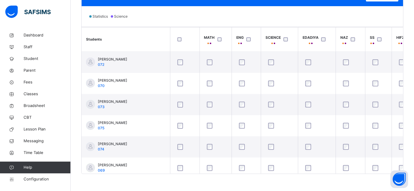
scroll to position [0, 14]
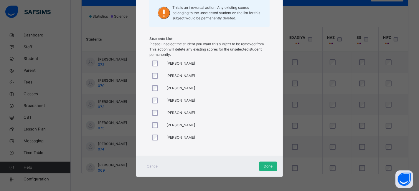
click at [203, 162] on div "Done" at bounding box center [268, 166] width 18 height 9
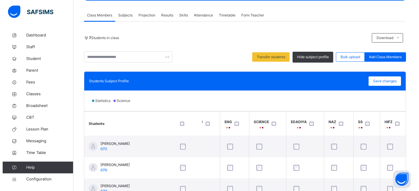
scroll to position [101, 0]
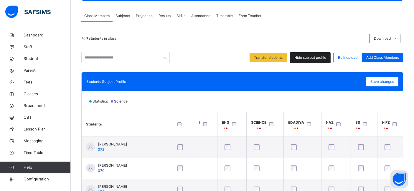
click at [203, 58] on span "Hide subject profile" at bounding box center [310, 57] width 32 height 5
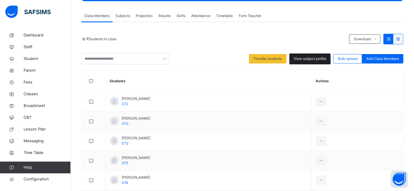
click at [203, 58] on span "View subject profile" at bounding box center [310, 58] width 32 height 5
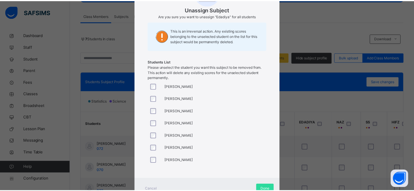
scroll to position [83, 0]
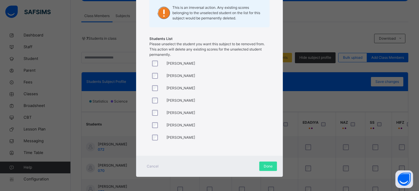
click at [154, 97] on div "Amna Ali Areebah Khanum Arshiya Uddin Ayesha Shazia Fatima Sabah Maryam Uddin S…" at bounding box center [209, 101] width 120 height 88
click at [203, 166] on span "Done" at bounding box center [268, 166] width 9 height 5
click at [152, 109] on div at bounding box center [156, 113] width 14 height 12
click at [203, 164] on span "Done" at bounding box center [268, 166] width 9 height 5
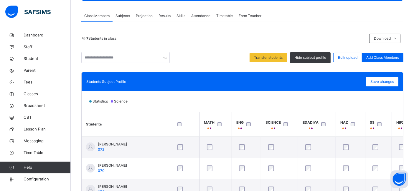
click at [203, 126] on div "HIFZ" at bounding box center [400, 125] width 8 height 11
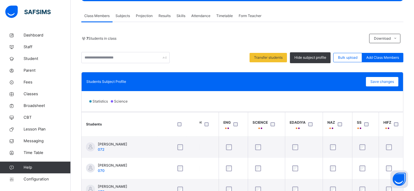
scroll to position [0, 14]
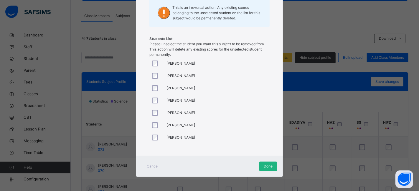
click at [203, 165] on span "Done" at bounding box center [268, 166] width 9 height 5
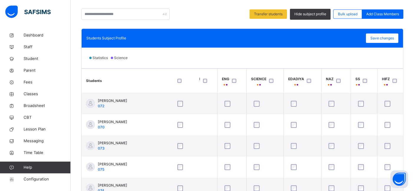
scroll to position [154, 0]
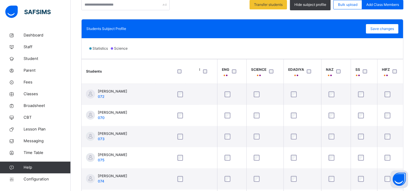
click at [203, 62] on th "SCIENCE" at bounding box center [264, 71] width 37 height 24
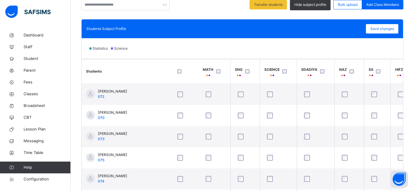
scroll to position [0, 0]
click at [37, 177] on span "Configuration" at bounding box center [47, 180] width 47 height 6
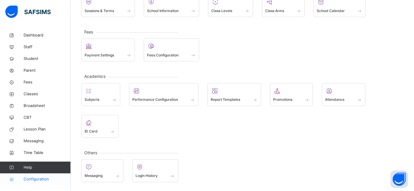
scroll to position [52, 0]
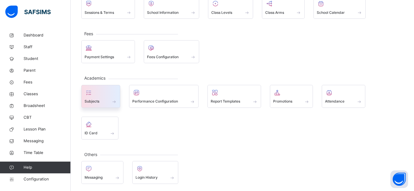
click at [98, 91] on div at bounding box center [101, 92] width 32 height 9
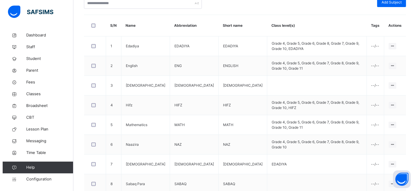
scroll to position [221, 0]
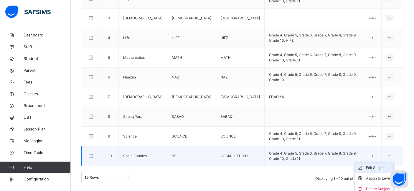
click at [203, 169] on div "Edit Subject" at bounding box center [378, 168] width 25 height 6
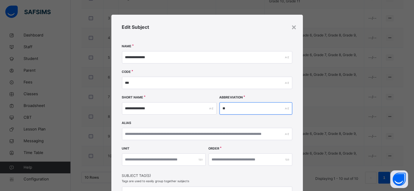
click at [203, 108] on input "**" at bounding box center [255, 108] width 73 height 12
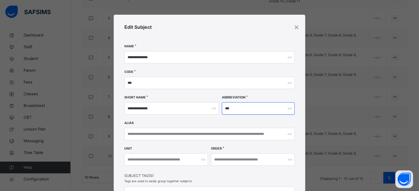
click at [203, 108] on input "***" at bounding box center [258, 108] width 73 height 12
type input "*********"
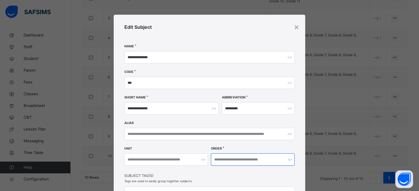
click at [203, 160] on input "**" at bounding box center [253, 160] width 84 height 12
type input "*"
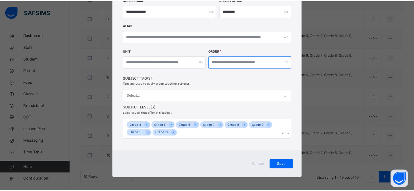
scroll to position [98, 0]
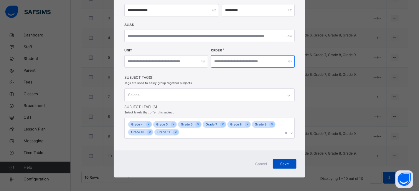
type input "*"
click at [203, 163] on span "Save" at bounding box center [284, 164] width 15 height 5
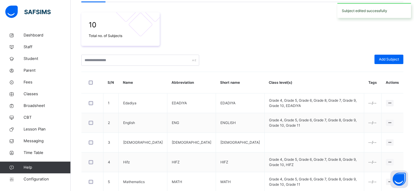
scroll to position [221, 0]
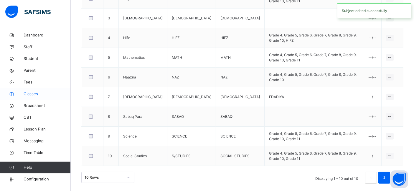
click at [28, 95] on span "Classes" at bounding box center [47, 94] width 47 height 6
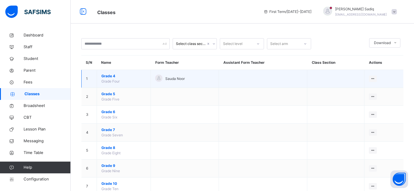
click at [107, 76] on span "Grade 4" at bounding box center [123, 76] width 45 height 5
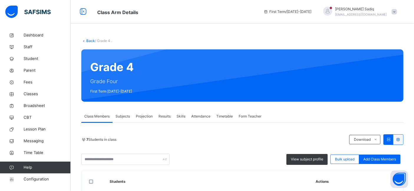
click at [119, 117] on span "Subjects" at bounding box center [122, 116] width 14 height 5
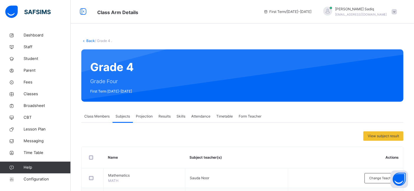
click at [97, 117] on span "Class Members" at bounding box center [96, 116] width 25 height 5
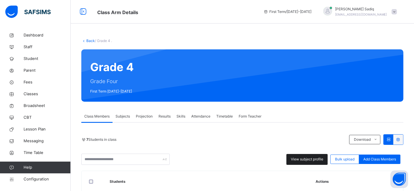
click at [203, 157] on span "View subject profile" at bounding box center [307, 159] width 32 height 5
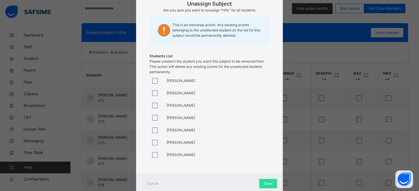
scroll to position [78, 0]
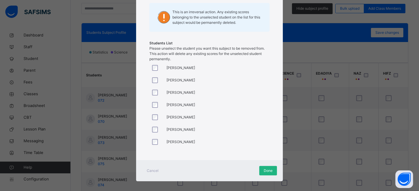
click at [203, 169] on span "Done" at bounding box center [268, 170] width 9 height 5
click at [153, 101] on div at bounding box center [156, 105] width 14 height 12
click at [203, 168] on div "Done" at bounding box center [268, 170] width 18 height 9
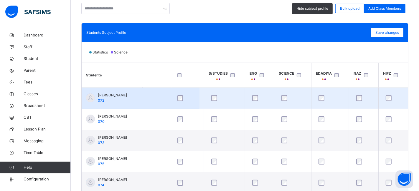
scroll to position [0, 0]
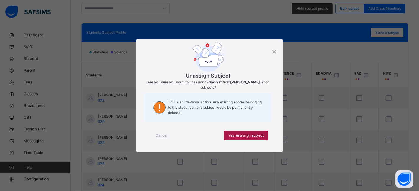
click at [203, 134] on span "Yes, unassign subject" at bounding box center [245, 135] width 35 height 5
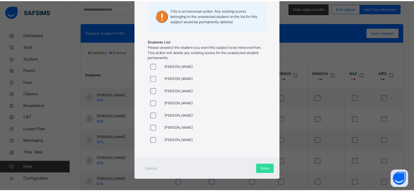
scroll to position [83, 0]
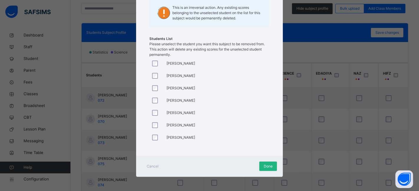
click at [203, 164] on span "Done" at bounding box center [268, 166] width 9 height 5
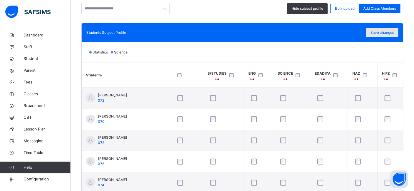
click at [203, 32] on span "Save changes" at bounding box center [382, 32] width 24 height 5
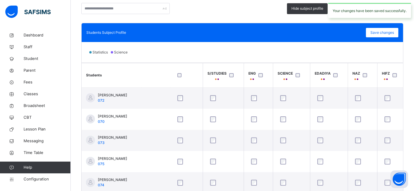
click at [203, 83] on th "SCIENCE" at bounding box center [291, 75] width 37 height 24
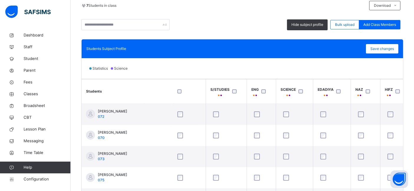
scroll to position [0, 29]
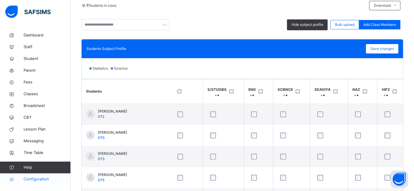
click at [34, 179] on span "Configuration" at bounding box center [47, 180] width 47 height 6
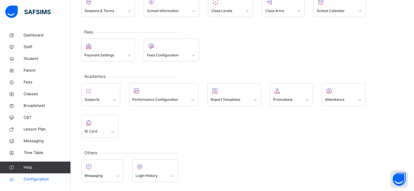
scroll to position [52, 0]
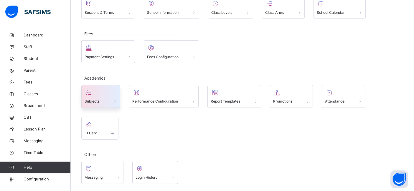
click at [99, 94] on div at bounding box center [101, 92] width 32 height 9
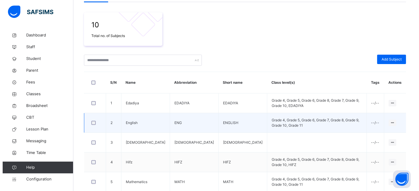
scroll to position [134, 0]
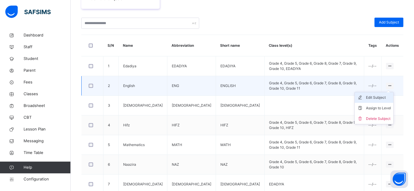
click at [203, 96] on div "Edit Subject" at bounding box center [378, 98] width 25 height 6
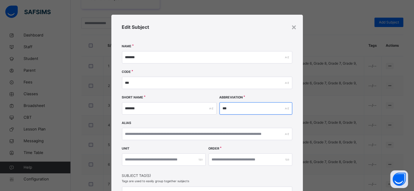
click at [203, 106] on input "***" at bounding box center [255, 108] width 73 height 12
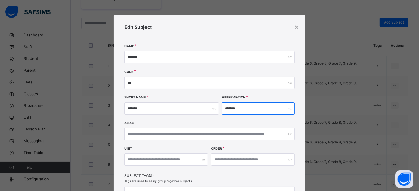
type input "*******"
click at [203, 172] on div "Unit Order *" at bounding box center [209, 161] width 170 height 26
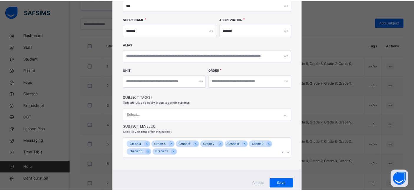
scroll to position [92, 0]
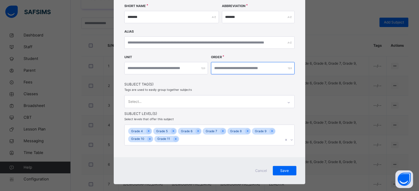
click at [203, 66] on input "*" at bounding box center [253, 68] width 84 height 12
click at [203, 173] on span "Save" at bounding box center [284, 170] width 15 height 5
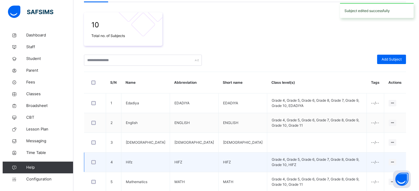
scroll to position [134, 0]
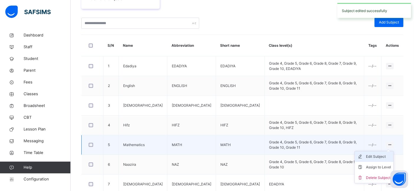
click at [203, 155] on div "Edit Subject" at bounding box center [378, 157] width 25 height 6
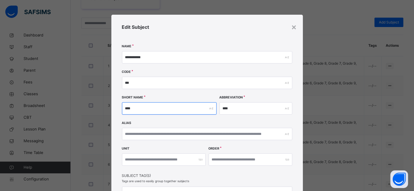
click at [141, 110] on input "****" at bounding box center [169, 108] width 95 height 12
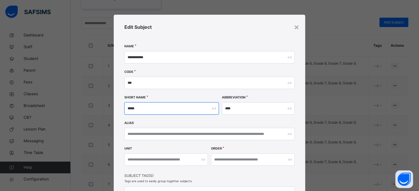
type input "*****"
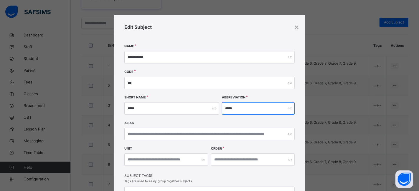
click at [203, 107] on input "*****" at bounding box center [258, 108] width 73 height 12
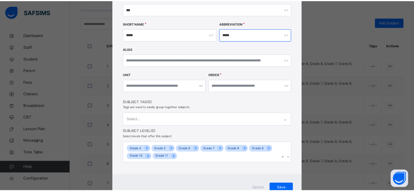
scroll to position [75, 0]
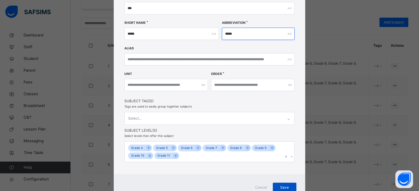
type input "*****"
click at [203, 185] on span "Save" at bounding box center [284, 187] width 15 height 5
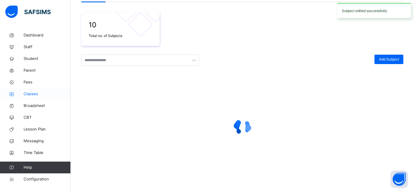
scroll to position [134, 0]
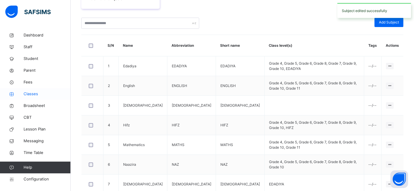
click at [34, 94] on span "Classes" at bounding box center [47, 94] width 47 height 6
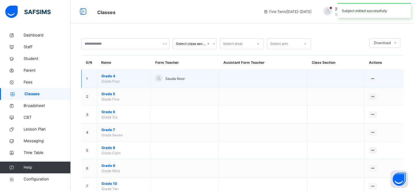
click at [106, 74] on span "Grade 4" at bounding box center [123, 76] width 45 height 5
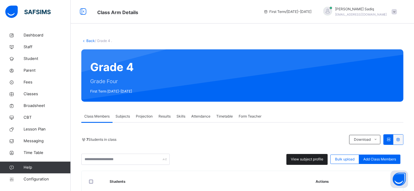
click at [203, 157] on span "View subject profile" at bounding box center [307, 159] width 32 height 5
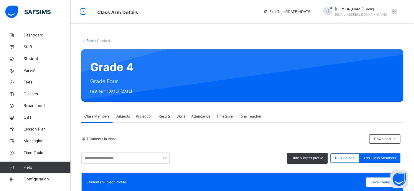
click at [203, 138] on div "7 Students in class" at bounding box center [223, 139] width 285 height 5
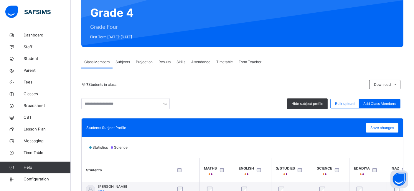
scroll to position [53, 0]
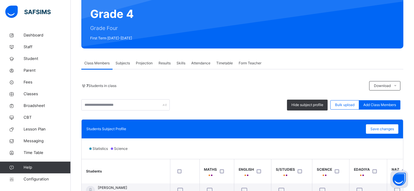
click at [203, 92] on div "7 Students in class Download Pdf Report Excel Report Hide subject profile Bulk …" at bounding box center [242, 95] width 322 height 29
click at [120, 64] on span "Subjects" at bounding box center [122, 63] width 14 height 5
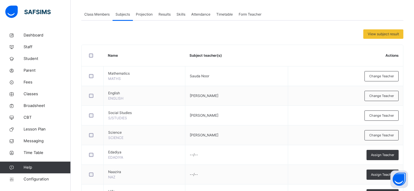
scroll to position [129, 0]
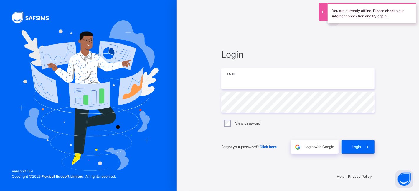
type input "**********"
